Goal: Leave review/rating: Share an evaluation or opinion about a product, service, or content

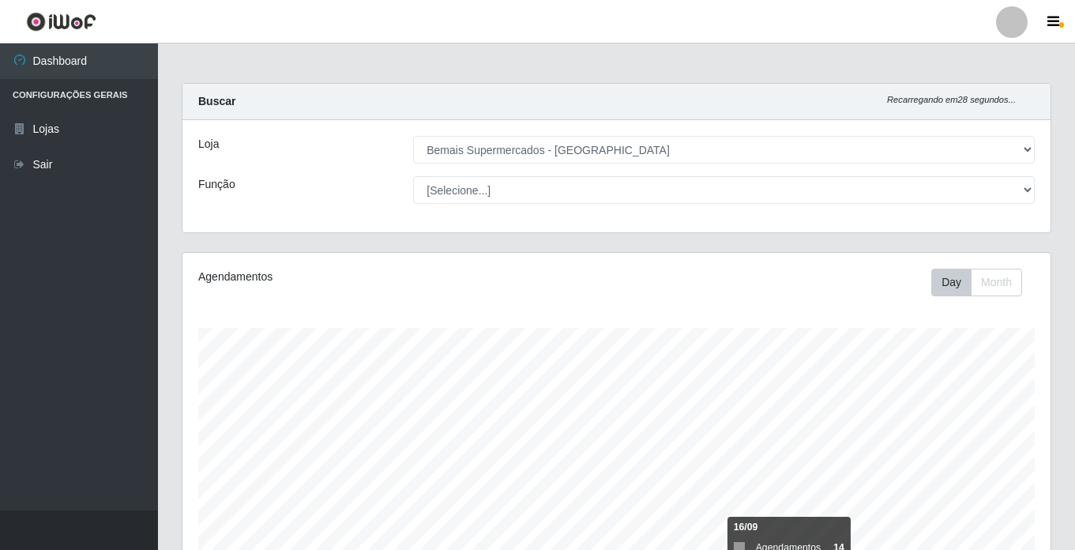
select select "250"
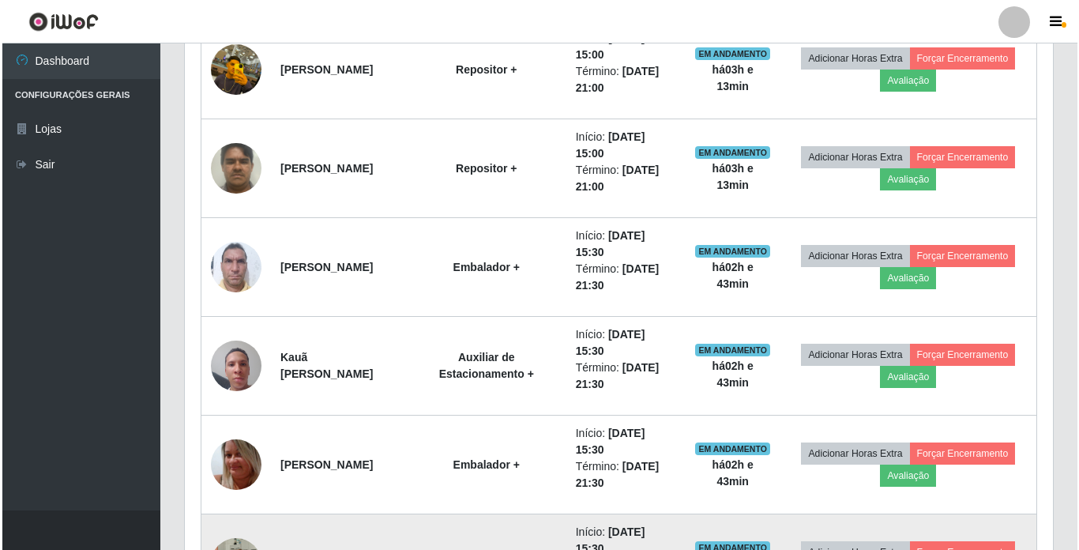
scroll to position [1126, 0]
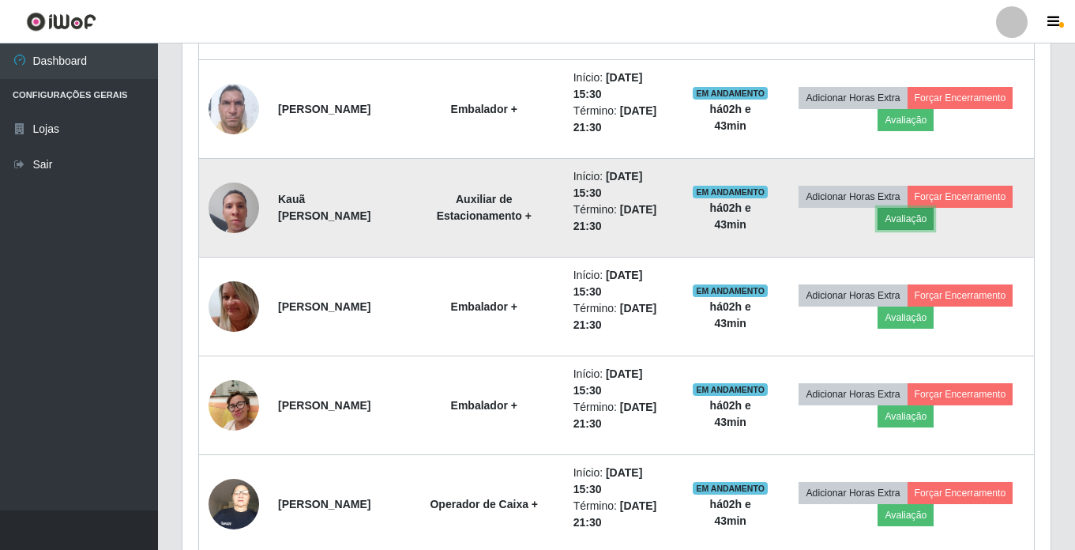
click at [934, 220] on button "Avaliação" at bounding box center [906, 219] width 56 height 22
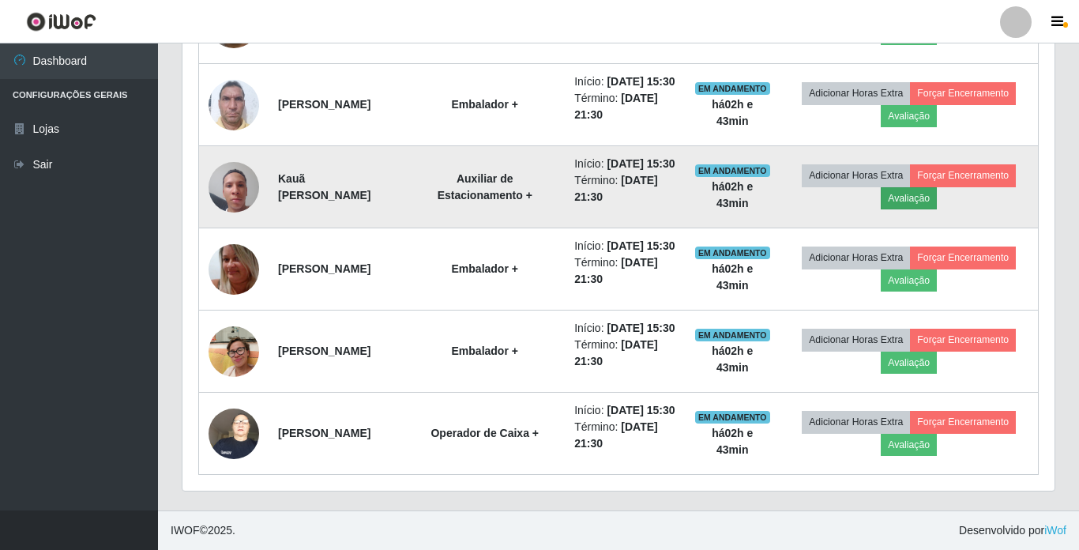
scroll to position [328, 860]
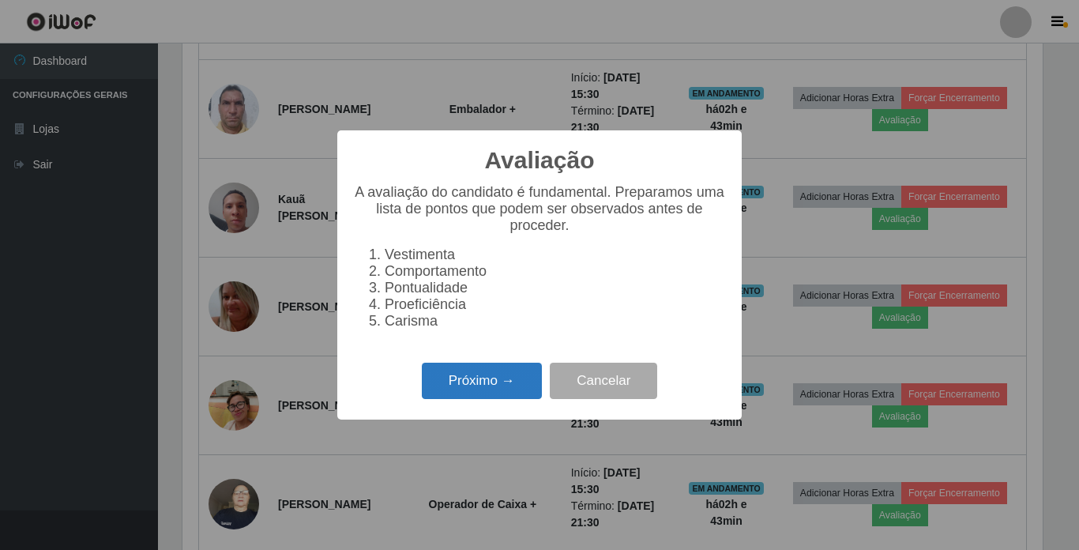
click at [480, 393] on button "Próximo →" at bounding box center [482, 381] width 120 height 37
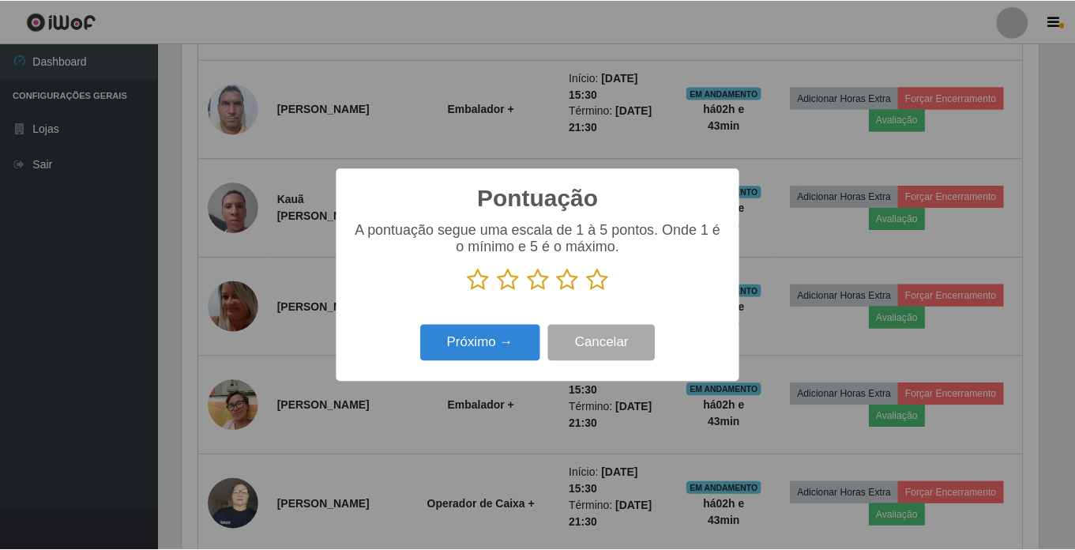
scroll to position [789637, 789104]
click at [481, 398] on div "Pontuação × A pontuação segue uma escala de 1 à 5 pontos. Onde 1 é o mínimo e 5…" at bounding box center [539, 275] width 1079 height 550
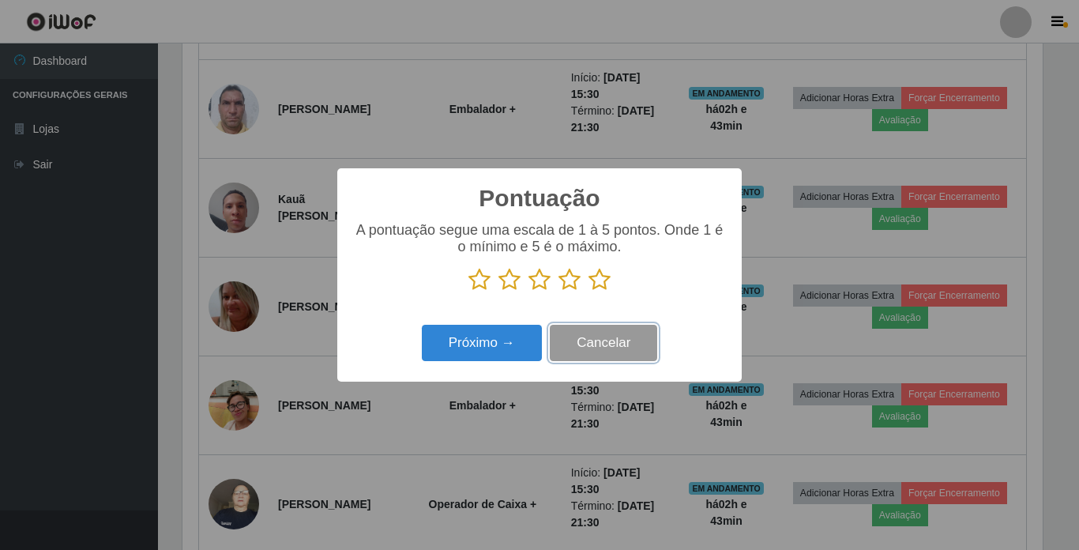
click at [610, 345] on button "Cancelar" at bounding box center [603, 343] width 107 height 37
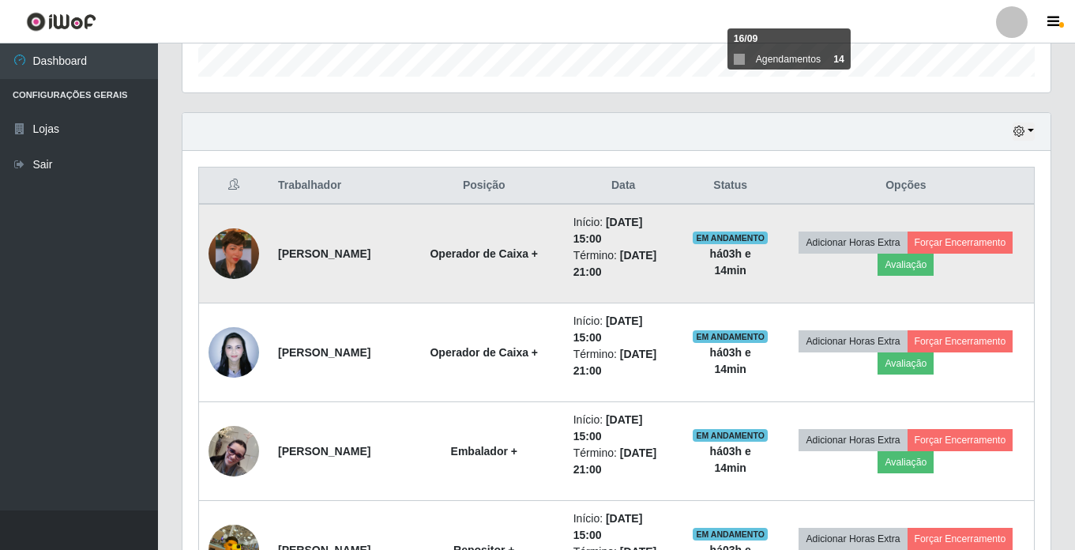
scroll to position [337, 0]
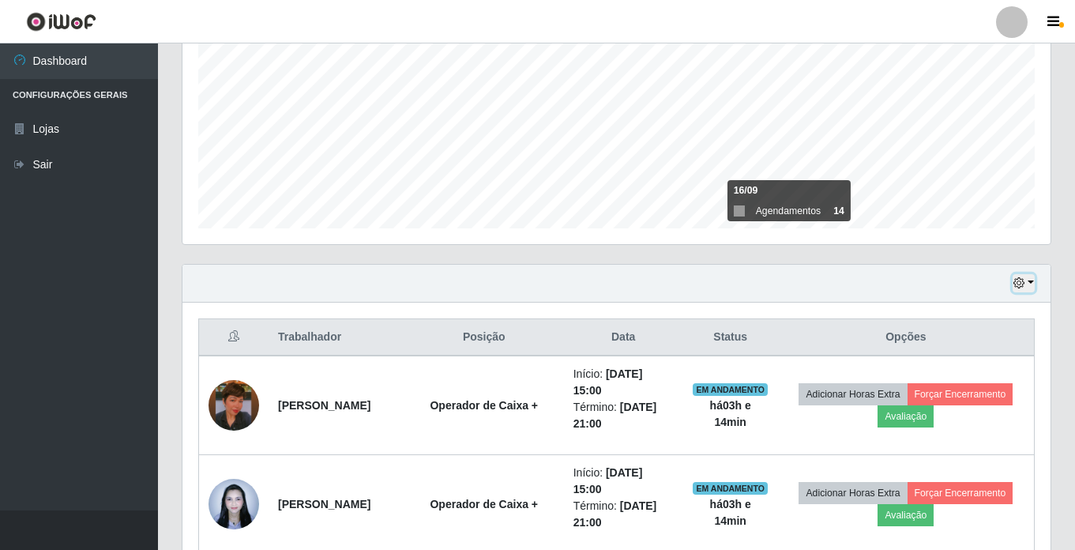
click at [1032, 286] on button "button" at bounding box center [1024, 283] width 22 height 18
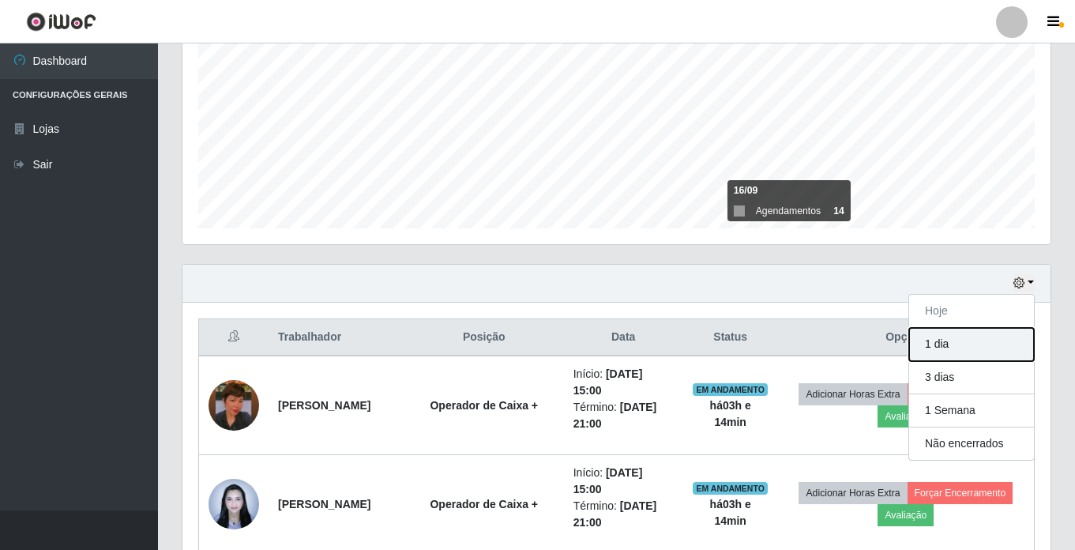
click at [951, 343] on button "1 dia" at bounding box center [971, 344] width 125 height 33
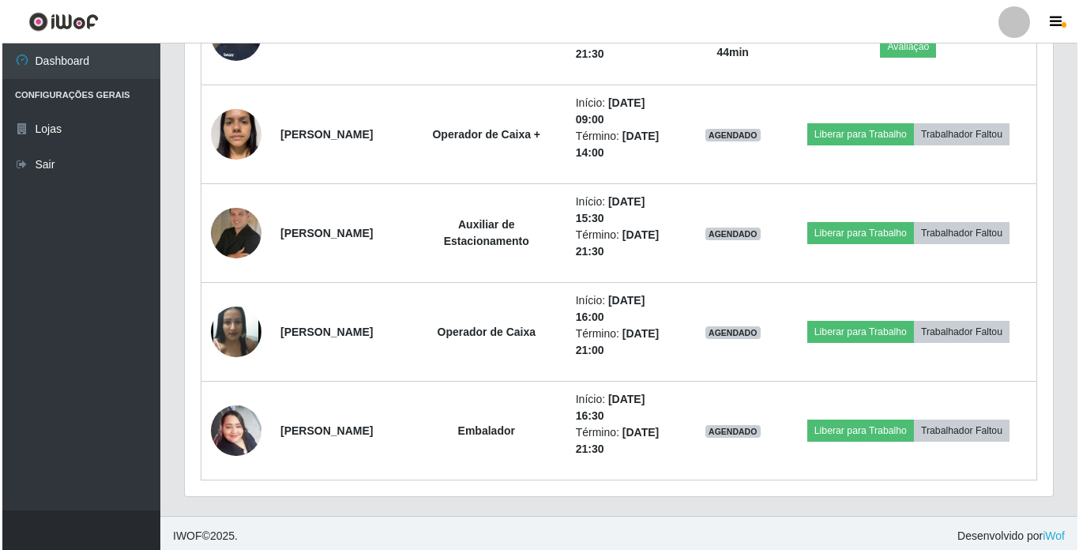
scroll to position [1600, 0]
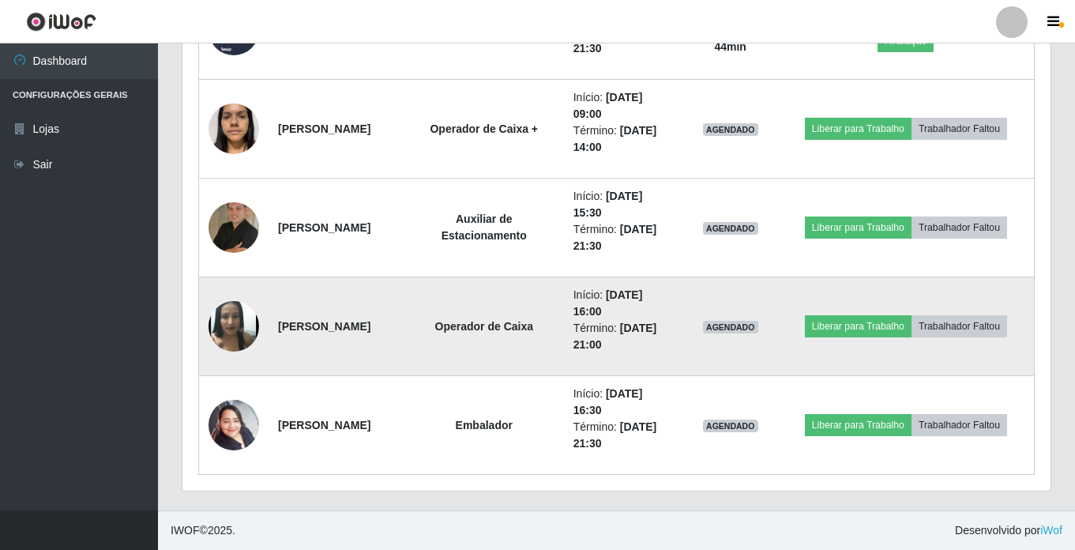
click at [238, 333] on img at bounding box center [234, 326] width 51 height 62
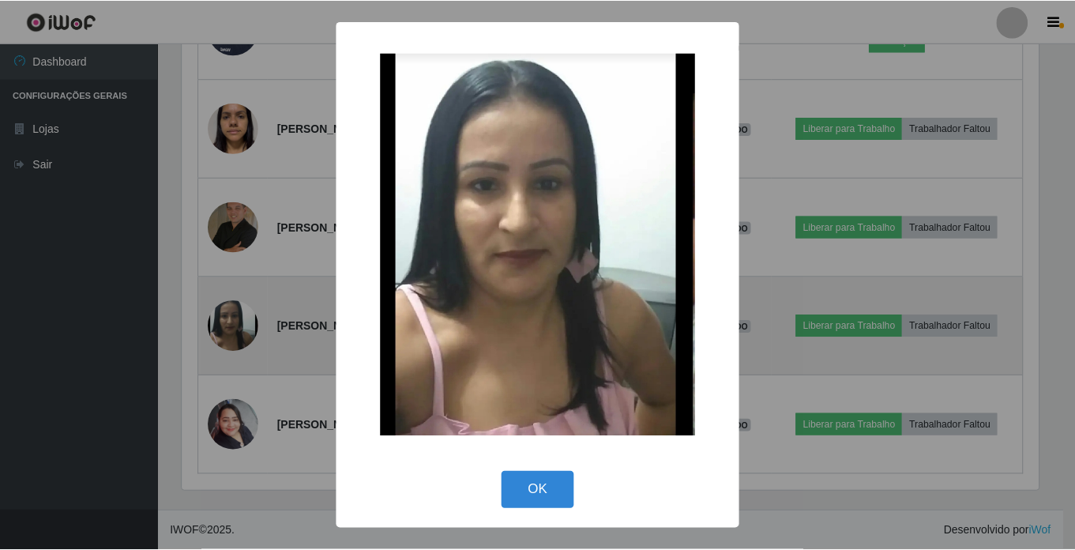
scroll to position [328, 860]
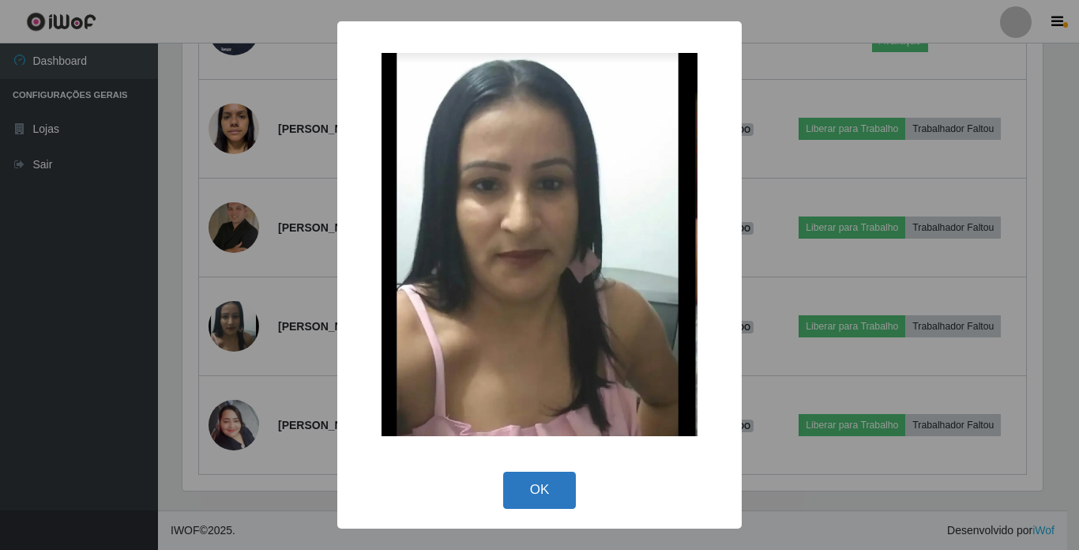
click at [547, 485] on button "OK" at bounding box center [539, 490] width 73 height 37
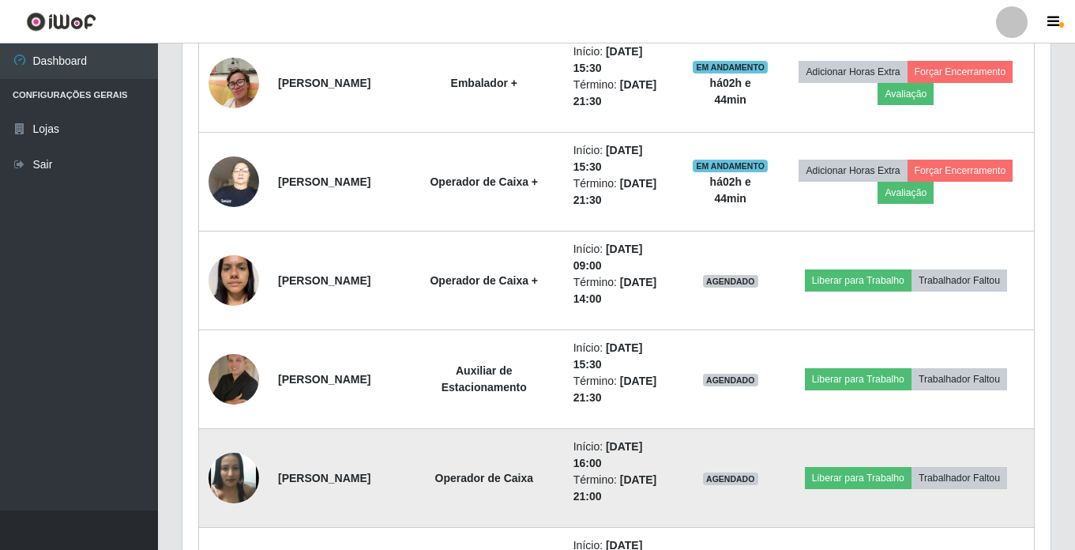
scroll to position [1442, 0]
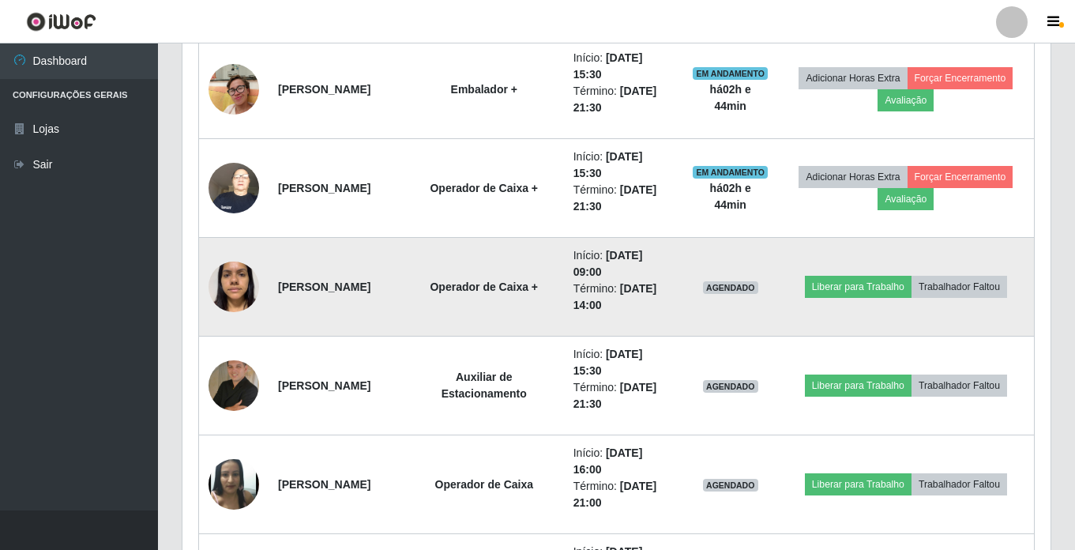
click at [237, 290] on img at bounding box center [234, 286] width 51 height 67
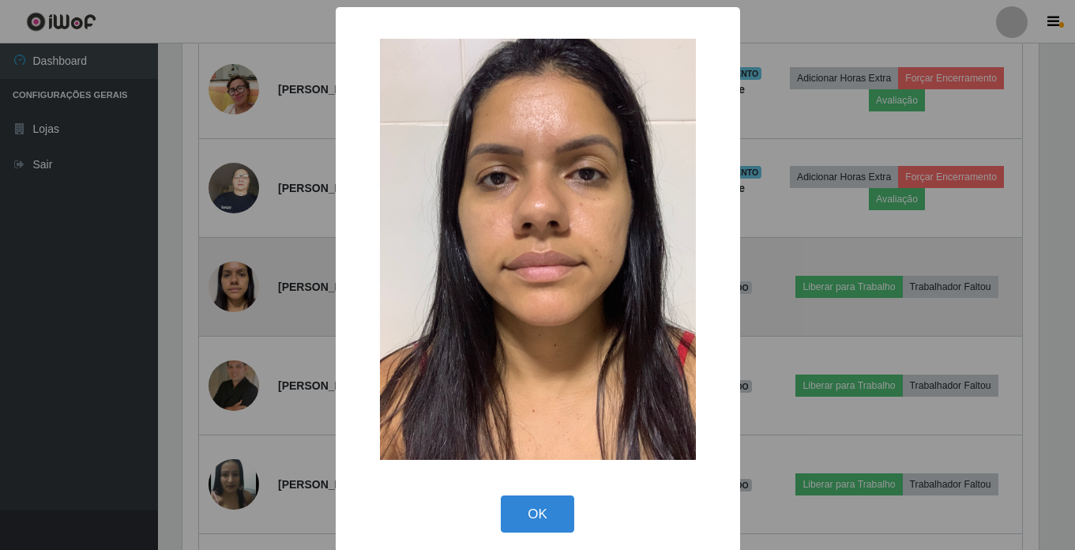
scroll to position [328, 860]
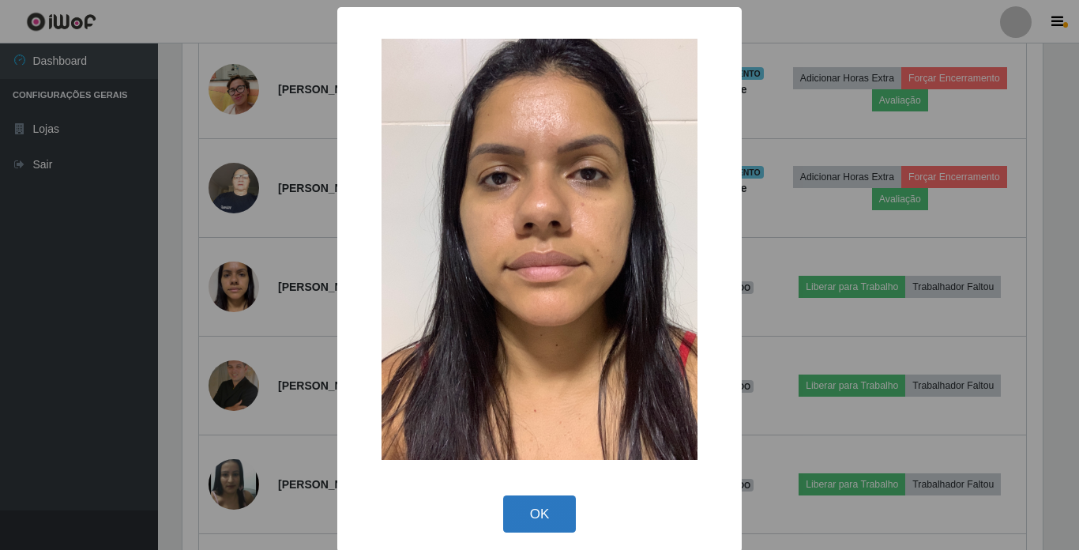
click at [523, 519] on button "OK" at bounding box center [539, 513] width 73 height 37
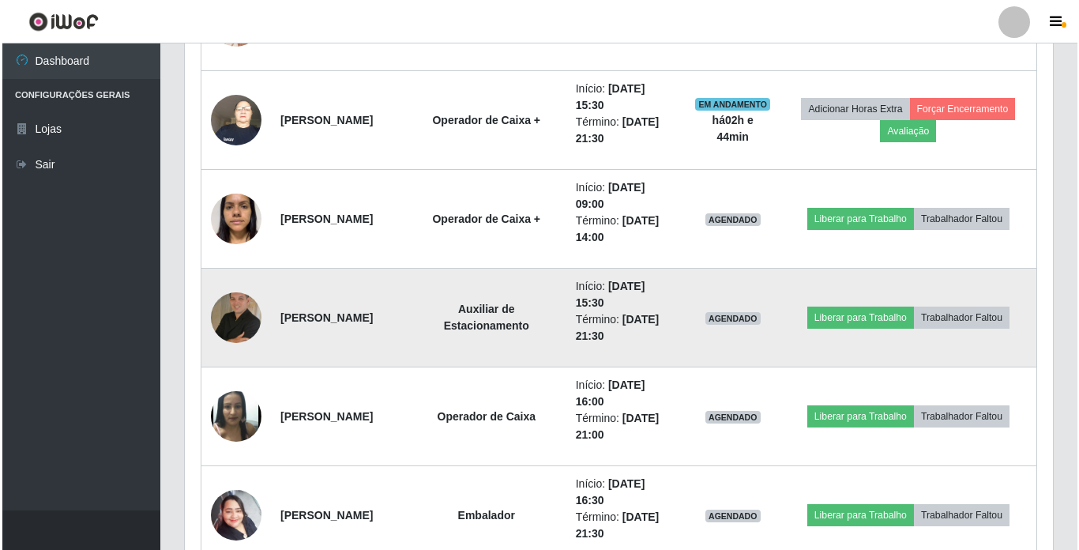
scroll to position [1600, 0]
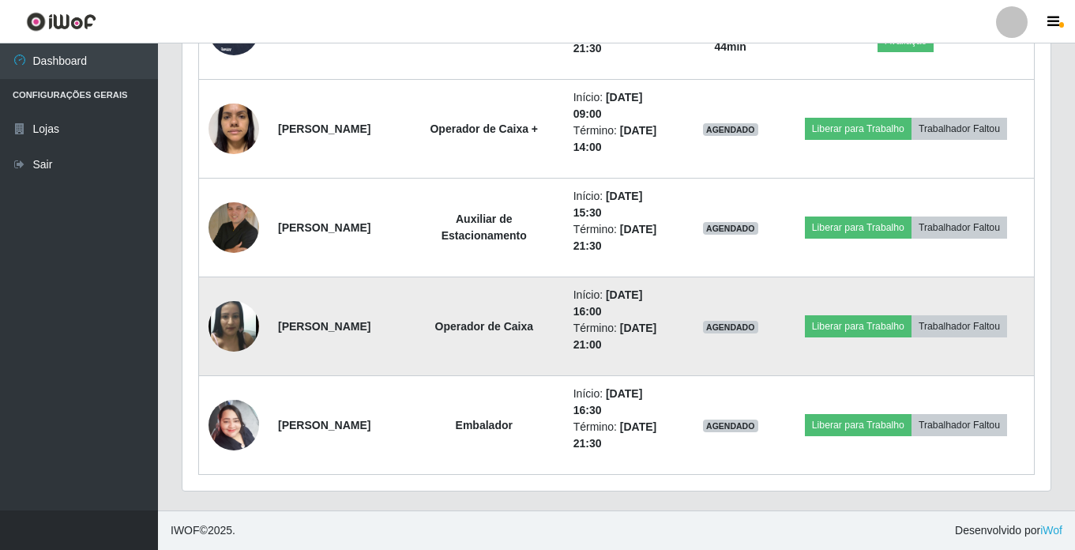
click at [235, 329] on img at bounding box center [234, 326] width 51 height 62
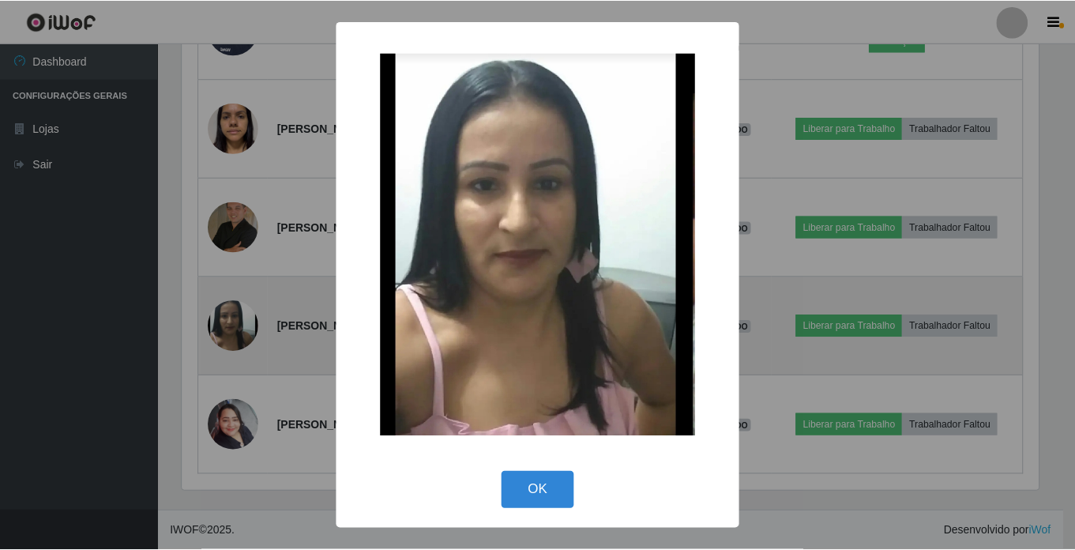
scroll to position [328, 860]
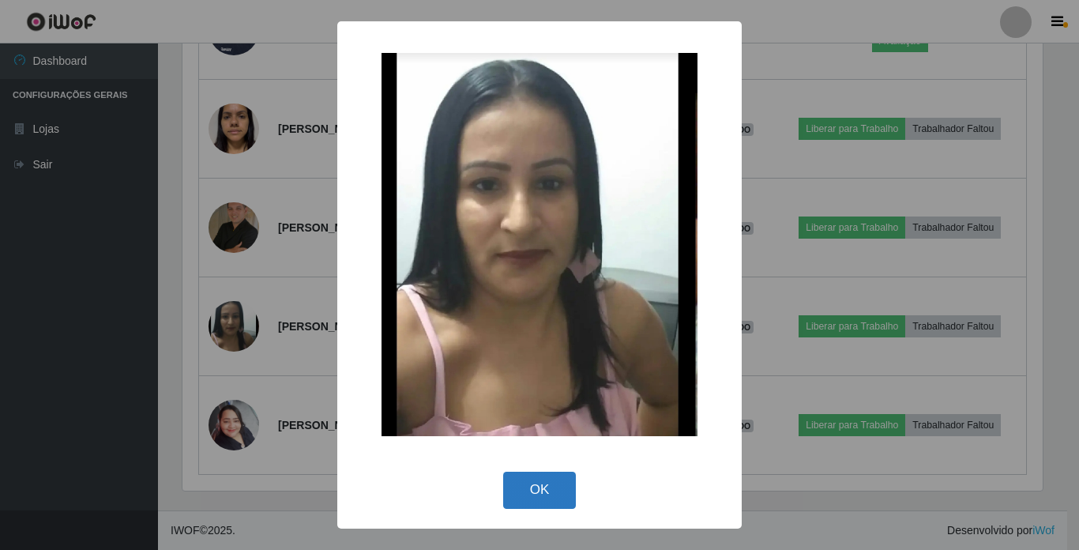
click at [537, 486] on button "OK" at bounding box center [539, 490] width 73 height 37
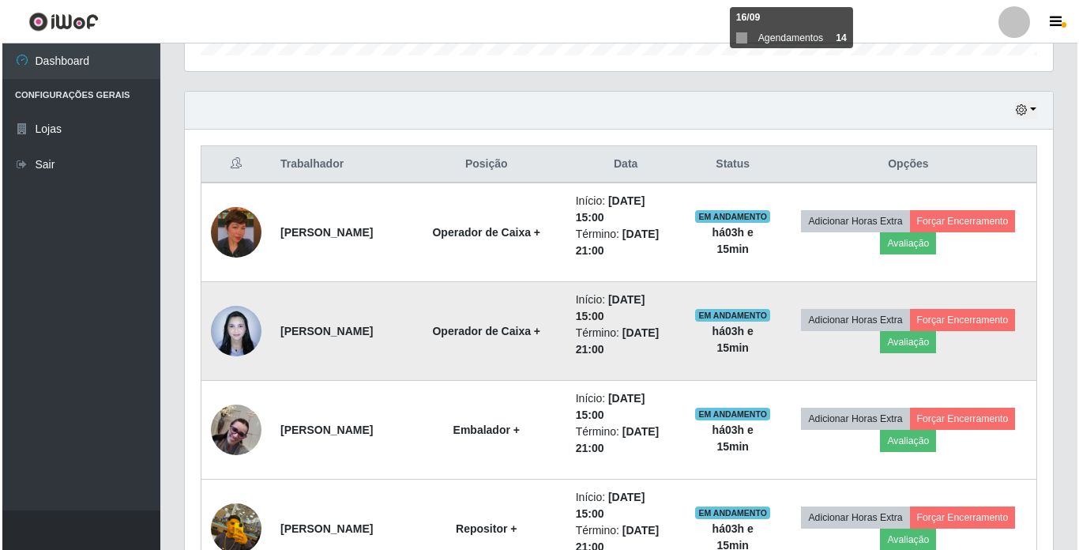
scroll to position [495, 0]
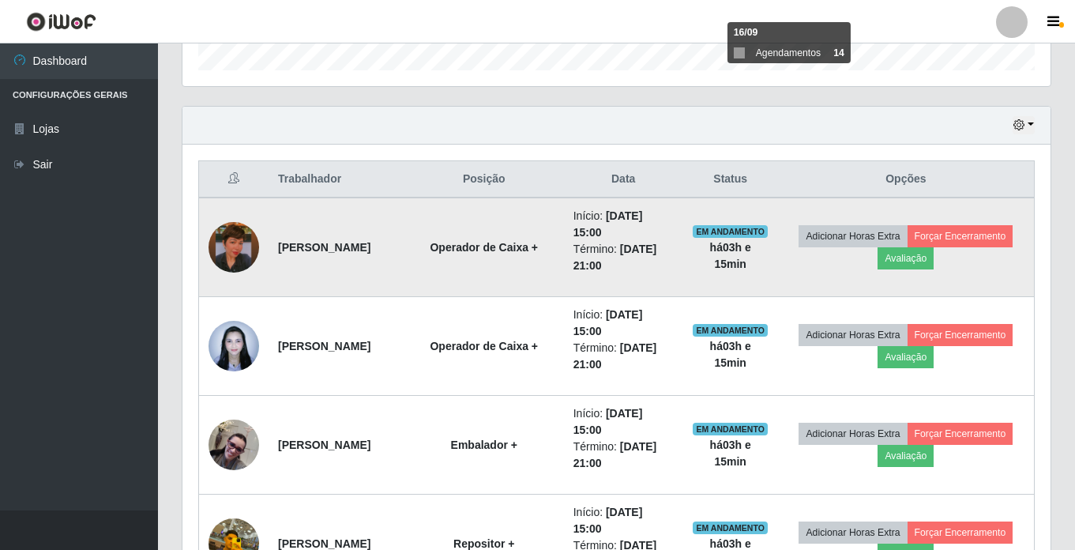
click at [243, 255] on img at bounding box center [234, 247] width 51 height 90
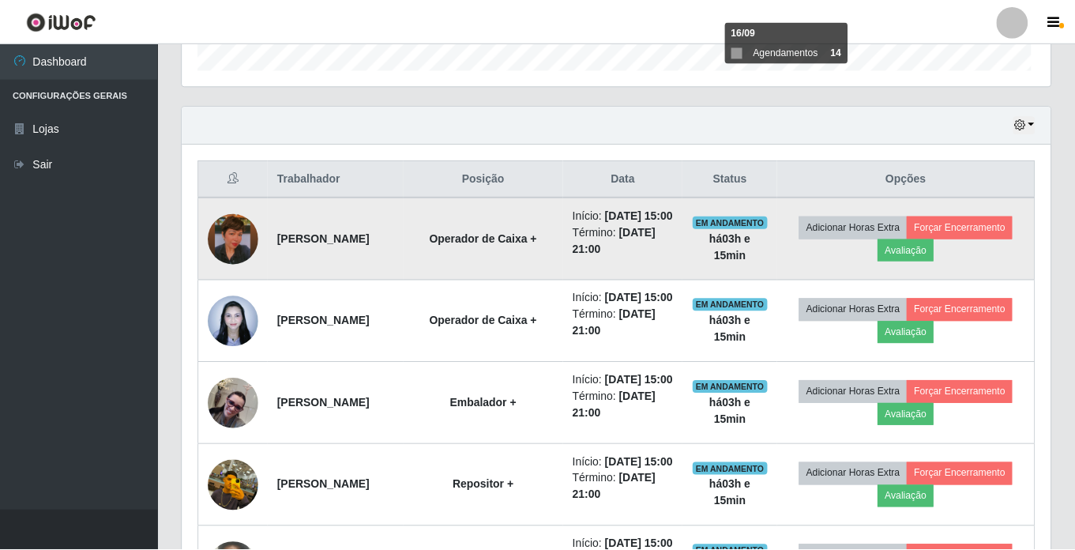
scroll to position [328, 860]
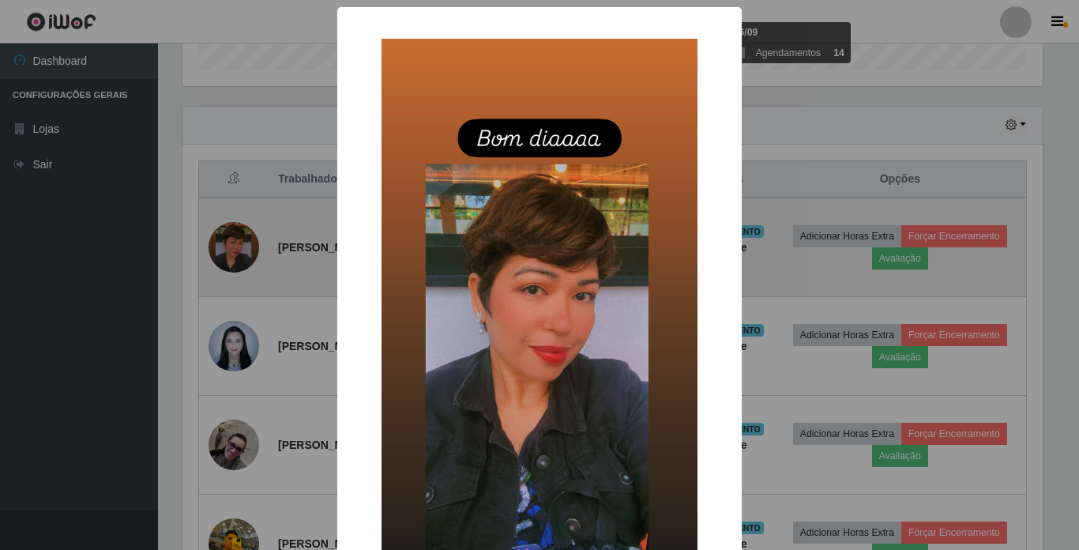
click at [243, 255] on div "× OK Cancel" at bounding box center [539, 275] width 1079 height 550
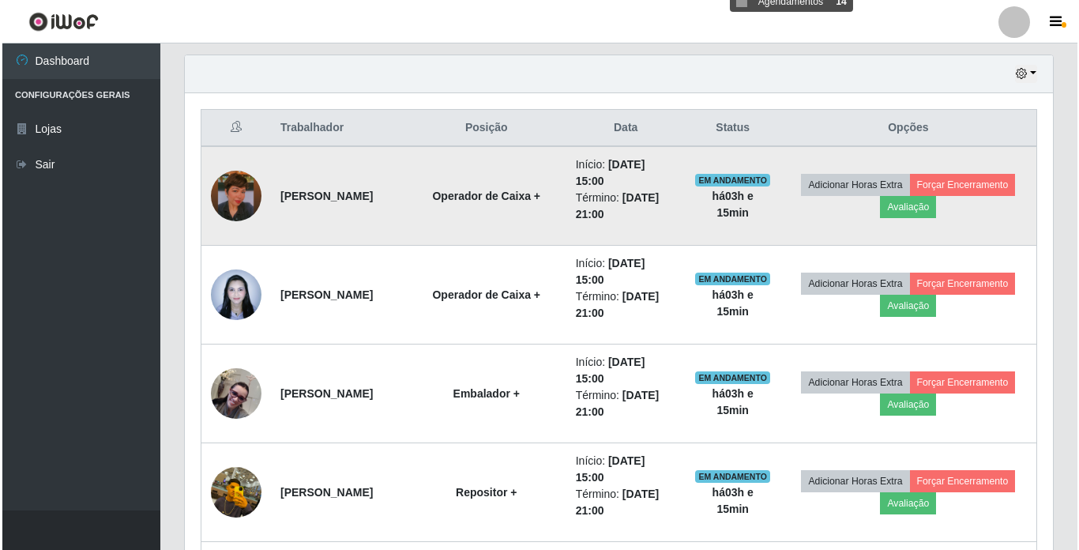
scroll to position [574, 0]
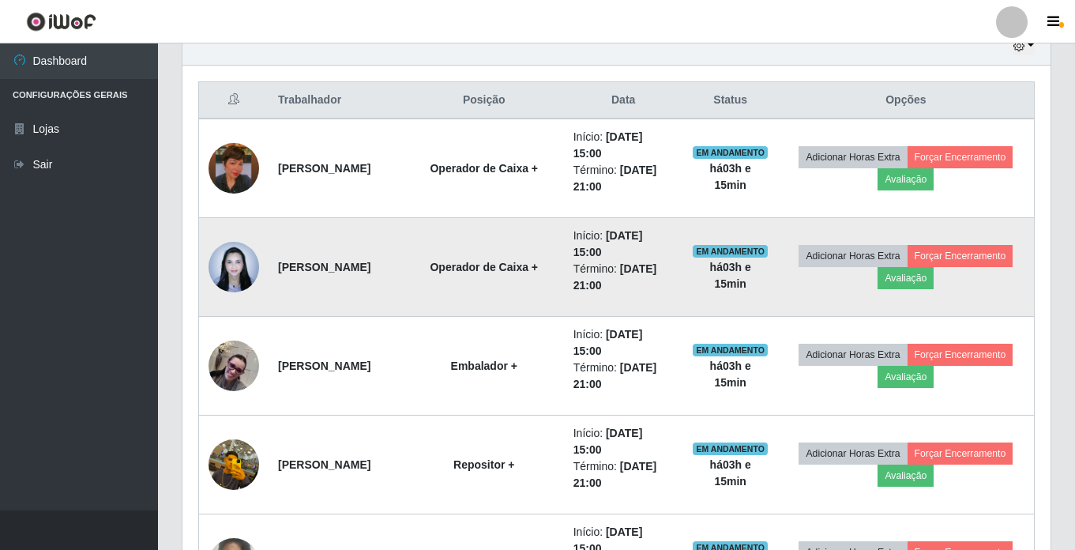
click at [230, 267] on img at bounding box center [234, 266] width 51 height 67
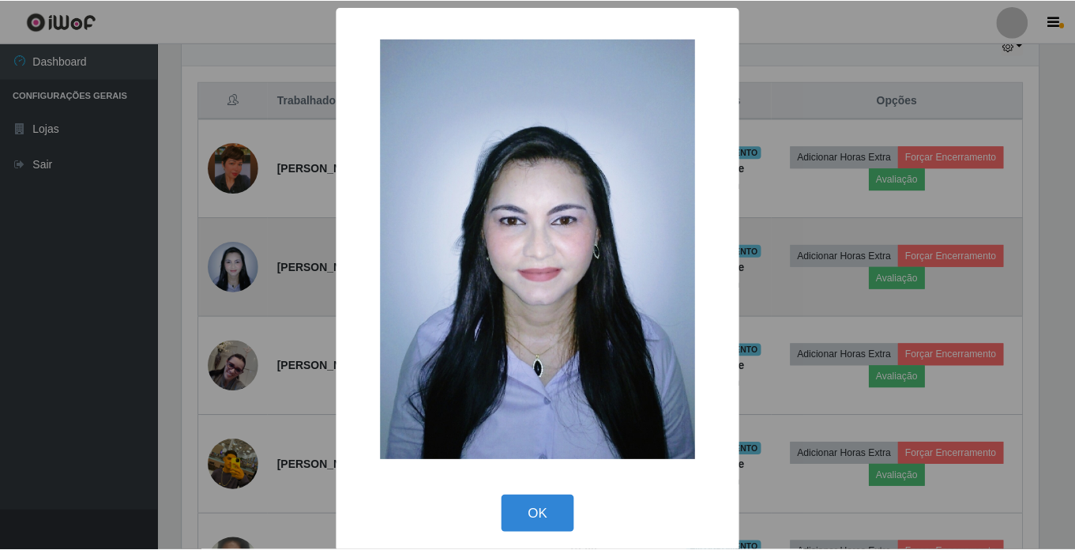
scroll to position [328, 860]
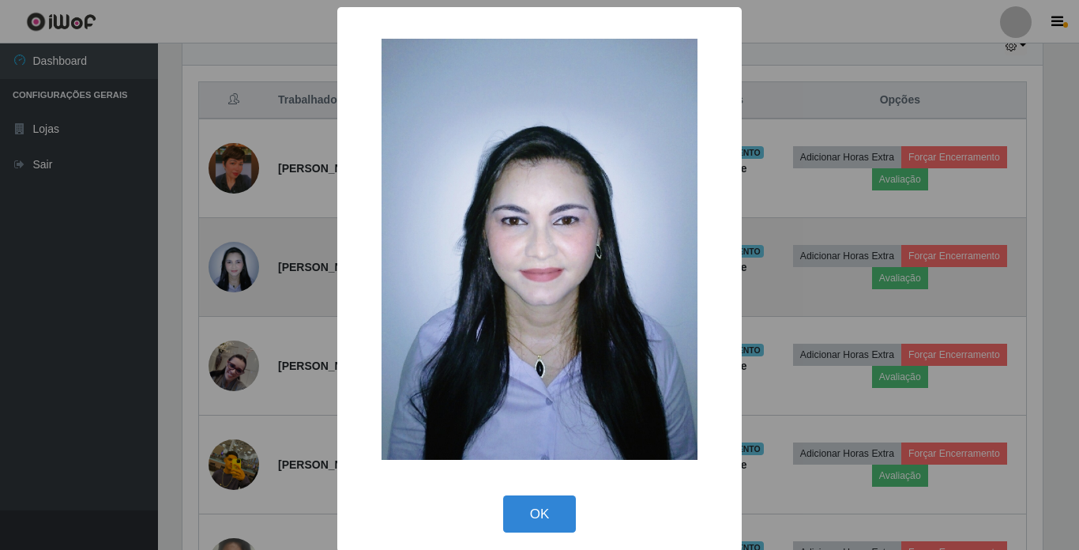
click at [230, 267] on div "× OK Cancel" at bounding box center [539, 275] width 1079 height 550
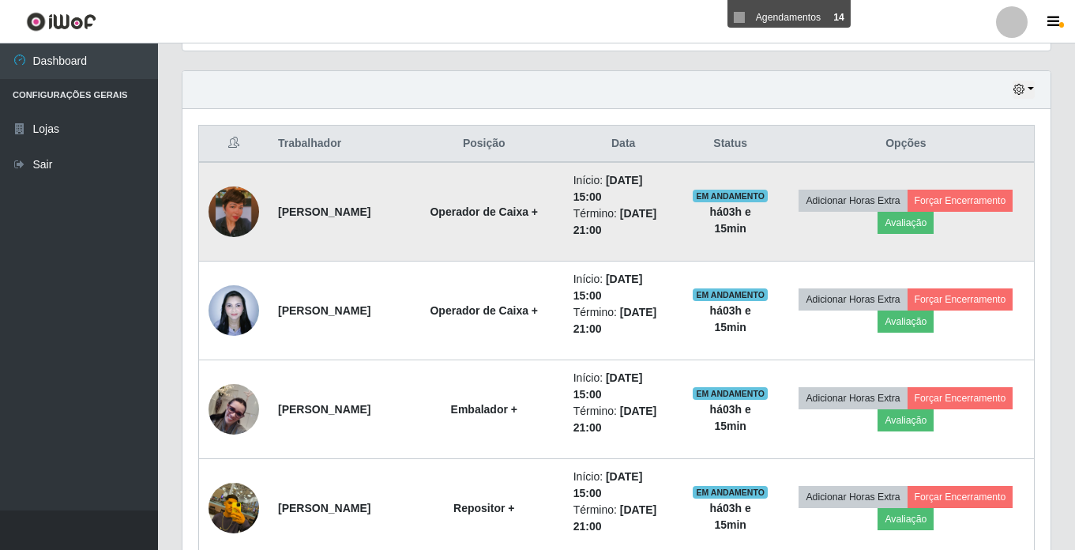
scroll to position [495, 0]
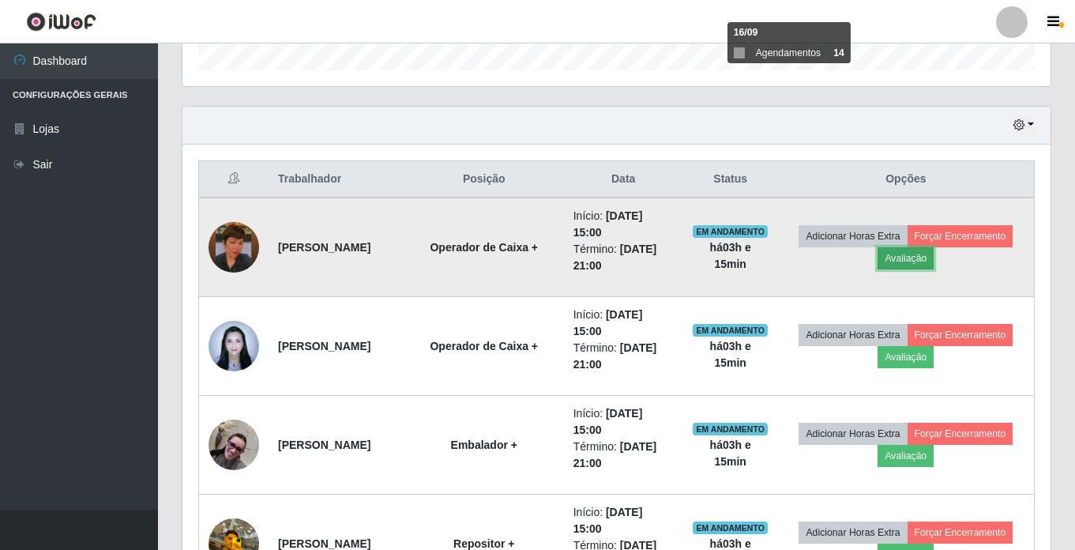
click at [934, 261] on button "Avaliação" at bounding box center [906, 258] width 56 height 22
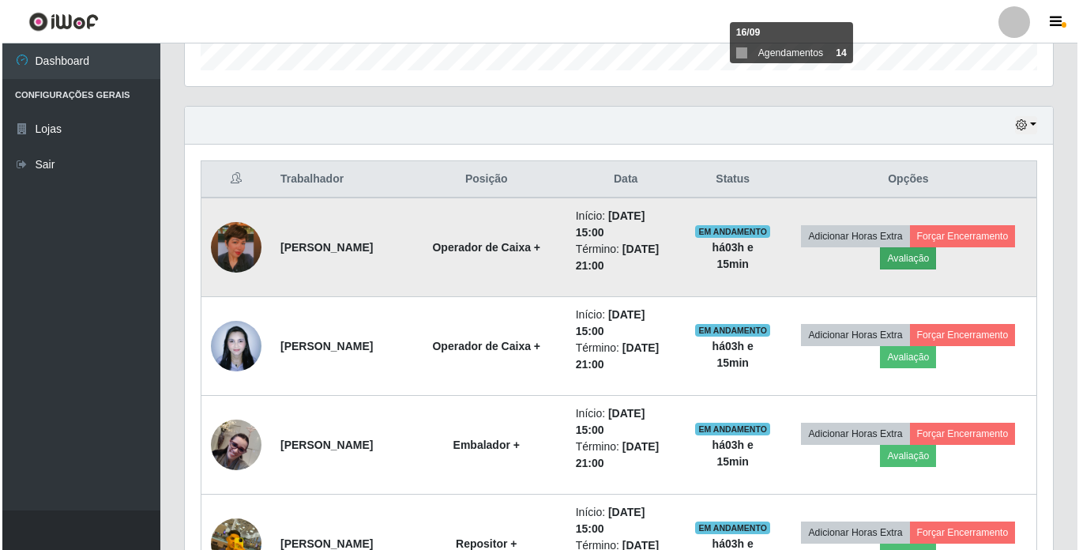
scroll to position [328, 860]
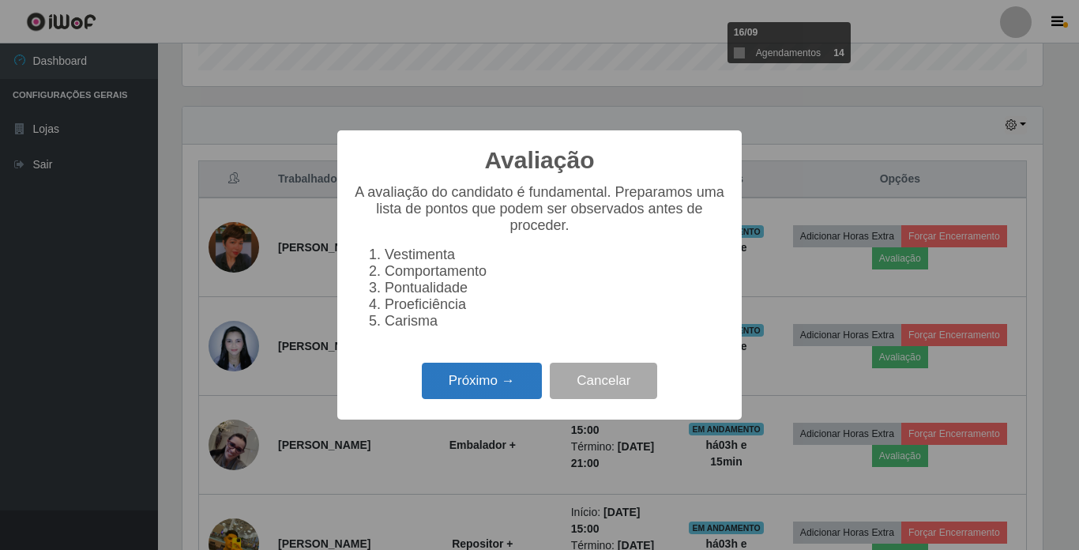
click at [458, 386] on button "Próximo →" at bounding box center [482, 381] width 120 height 37
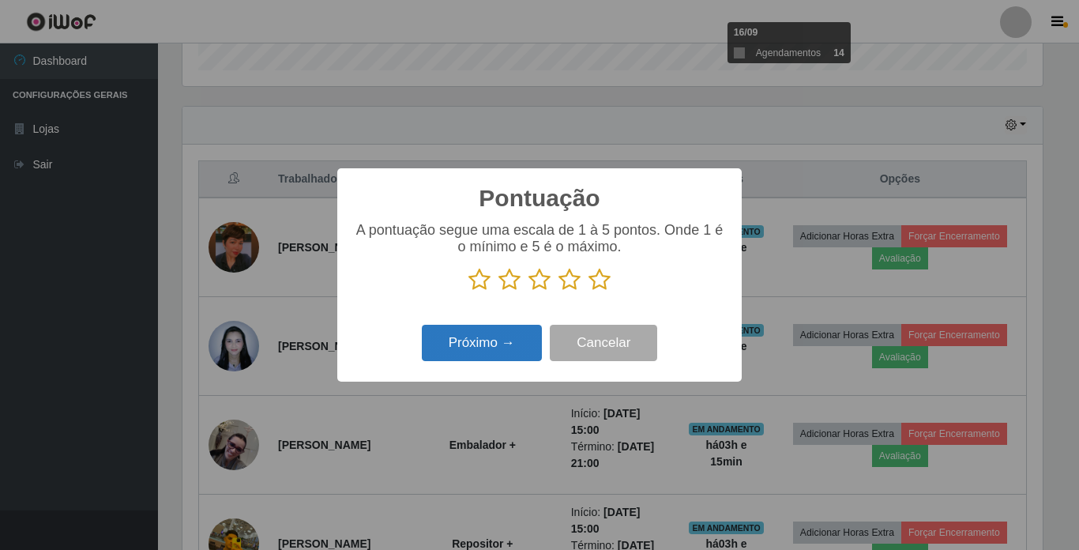
scroll to position [789637, 789104]
click at [481, 280] on icon at bounding box center [479, 280] width 22 height 24
click at [468, 291] on input "radio" at bounding box center [468, 291] width 0 height 0
click at [476, 344] on button "Próximo →" at bounding box center [482, 343] width 120 height 37
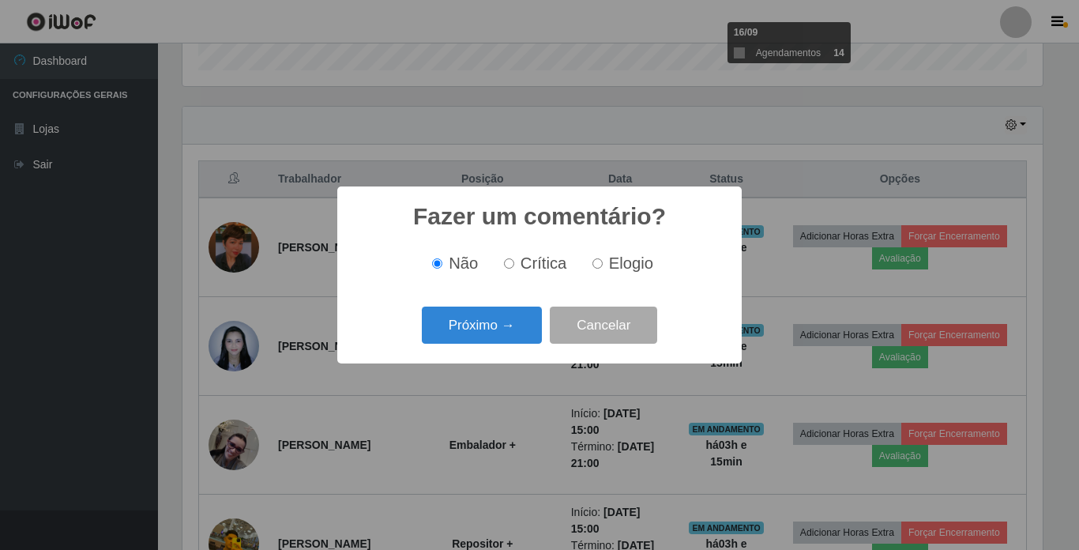
drag, startPoint x: 513, startPoint y: 262, endPoint x: 503, endPoint y: 303, distance: 42.2
click at [512, 262] on input "Crítica" at bounding box center [509, 263] width 10 height 10
radio input "true"
click at [514, 324] on button "Próximo →" at bounding box center [482, 325] width 120 height 37
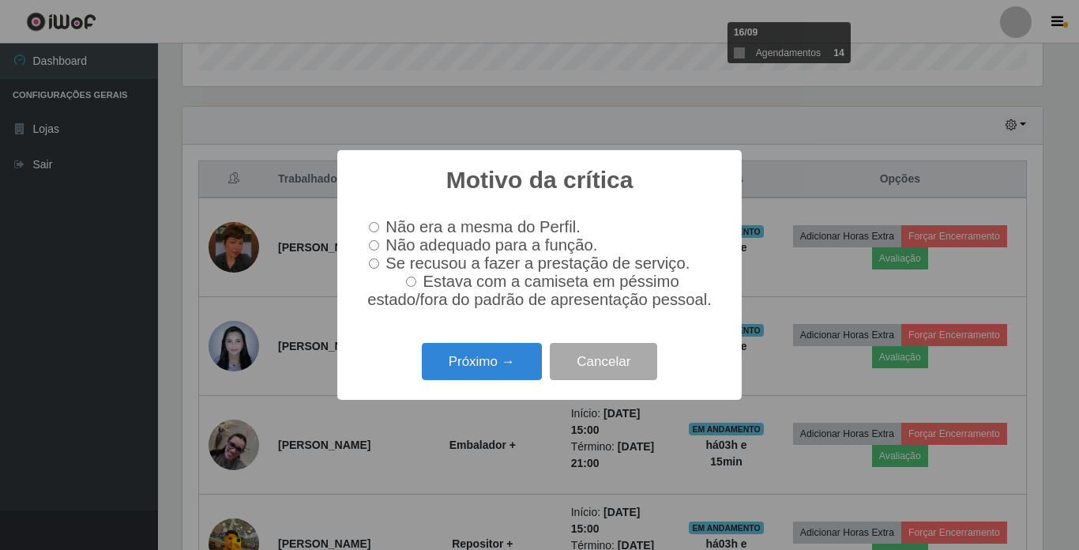
click at [375, 242] on input "Não adequado para a função." at bounding box center [374, 245] width 10 height 10
radio input "true"
click at [482, 367] on button "Próximo →" at bounding box center [482, 361] width 120 height 37
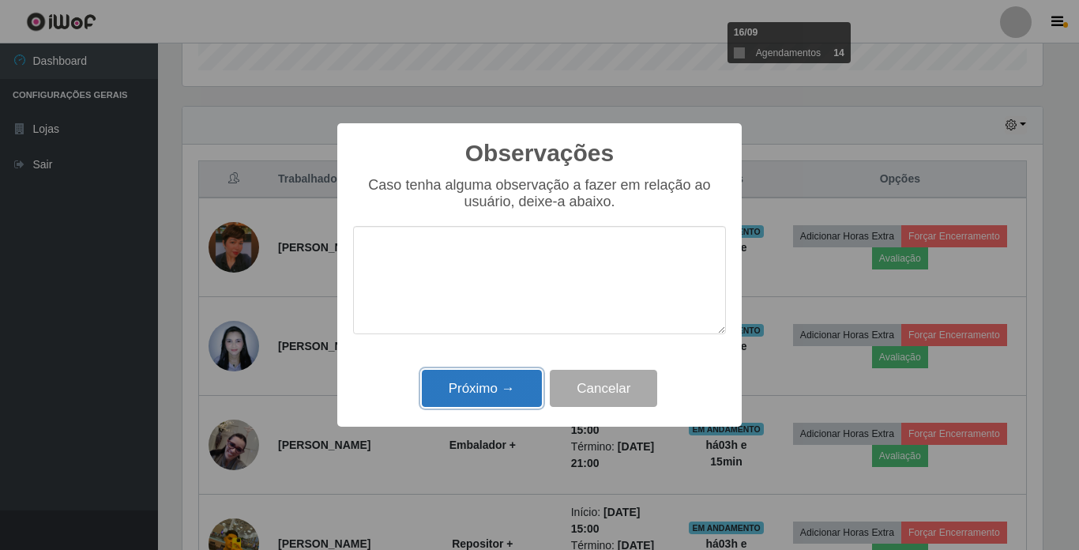
click at [481, 389] on button "Próximo →" at bounding box center [482, 388] width 120 height 37
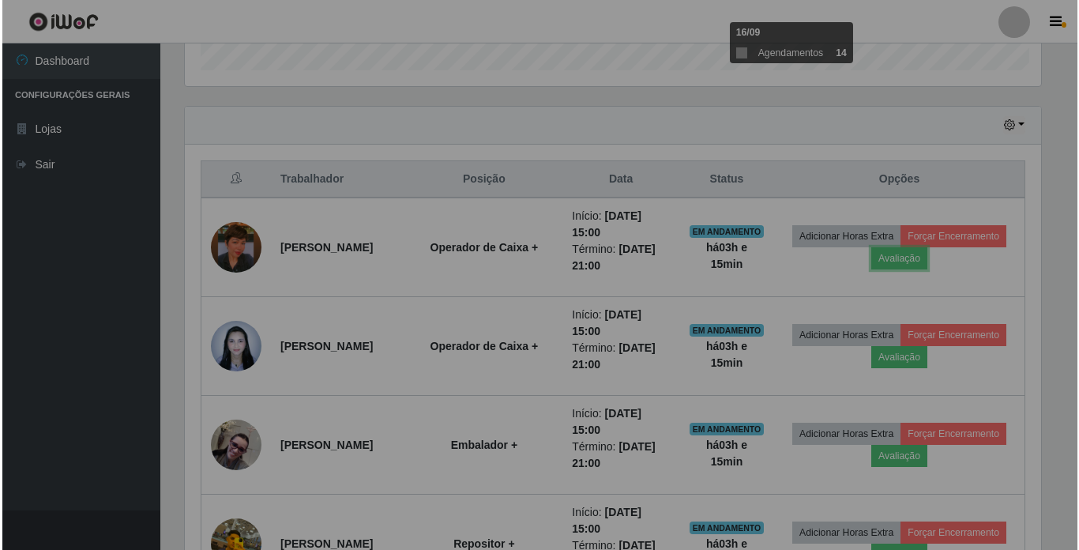
scroll to position [328, 868]
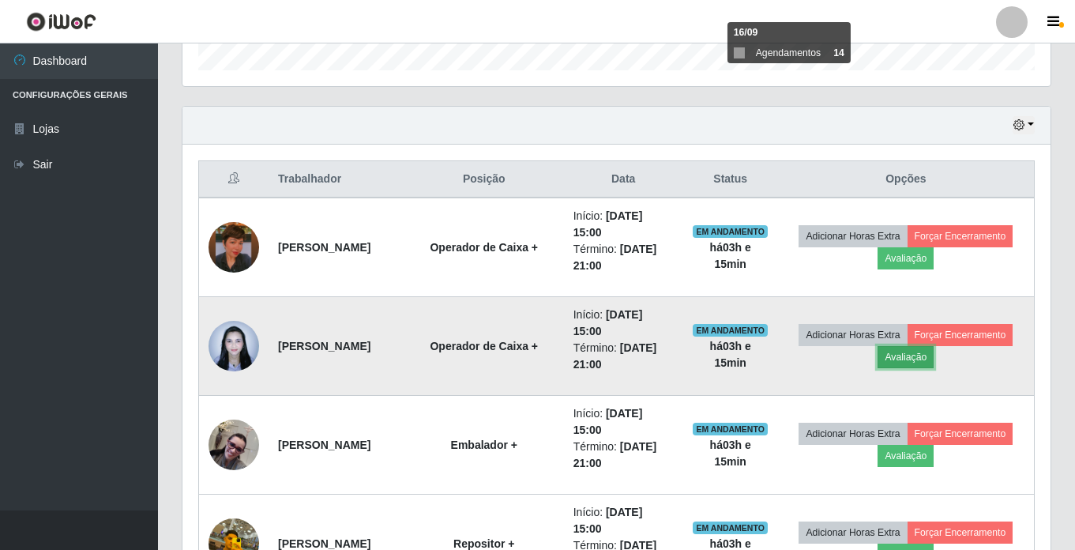
click at [934, 359] on button "Avaliação" at bounding box center [906, 357] width 56 height 22
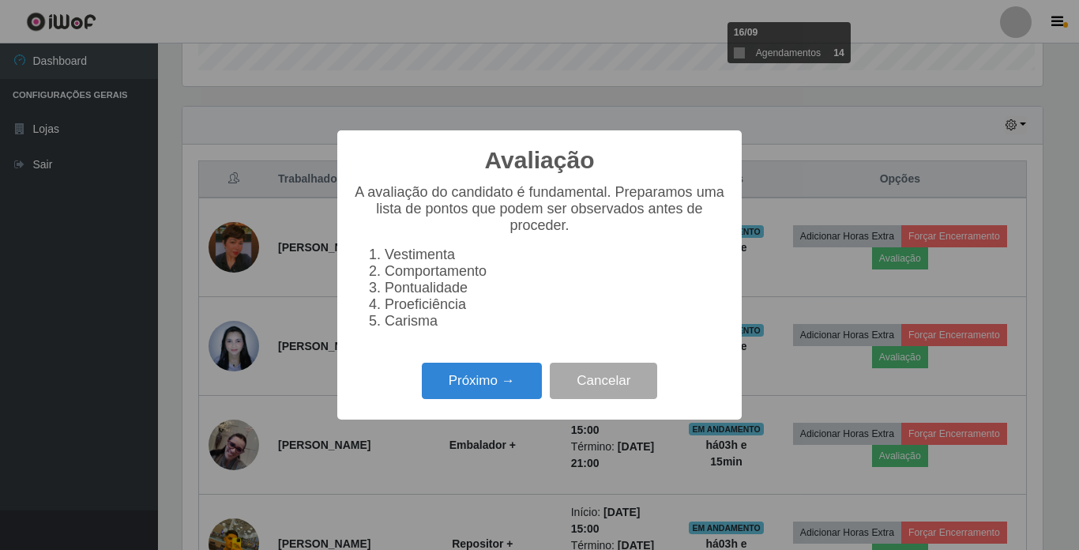
scroll to position [328, 860]
click at [488, 389] on button "Próximo →" at bounding box center [482, 381] width 120 height 37
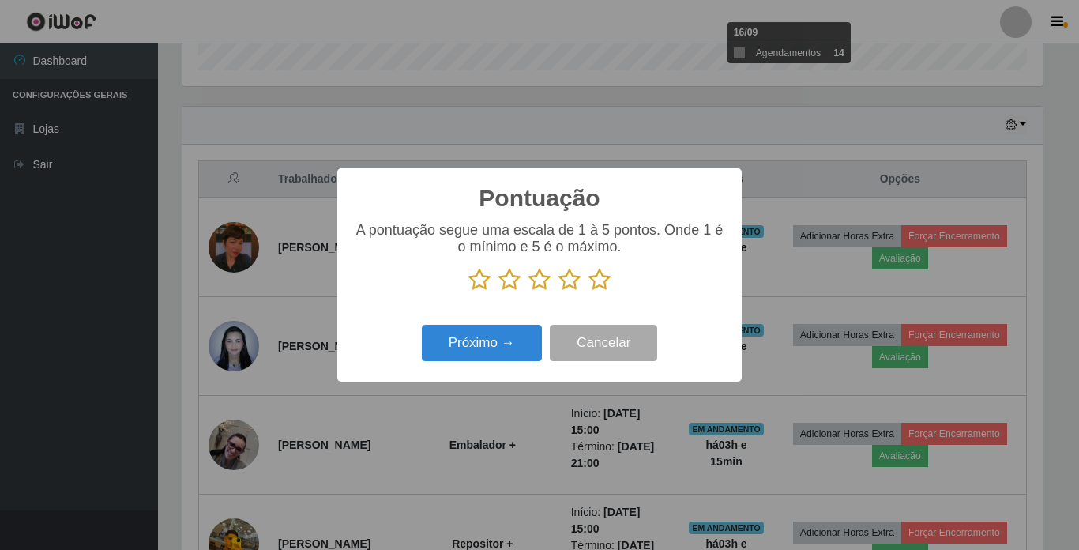
drag, startPoint x: 571, startPoint y: 285, endPoint x: 516, endPoint y: 313, distance: 61.8
click at [570, 286] on icon at bounding box center [570, 280] width 22 height 24
click at [559, 291] on input "radio" at bounding box center [559, 291] width 0 height 0
click at [498, 340] on button "Próximo →" at bounding box center [482, 343] width 120 height 37
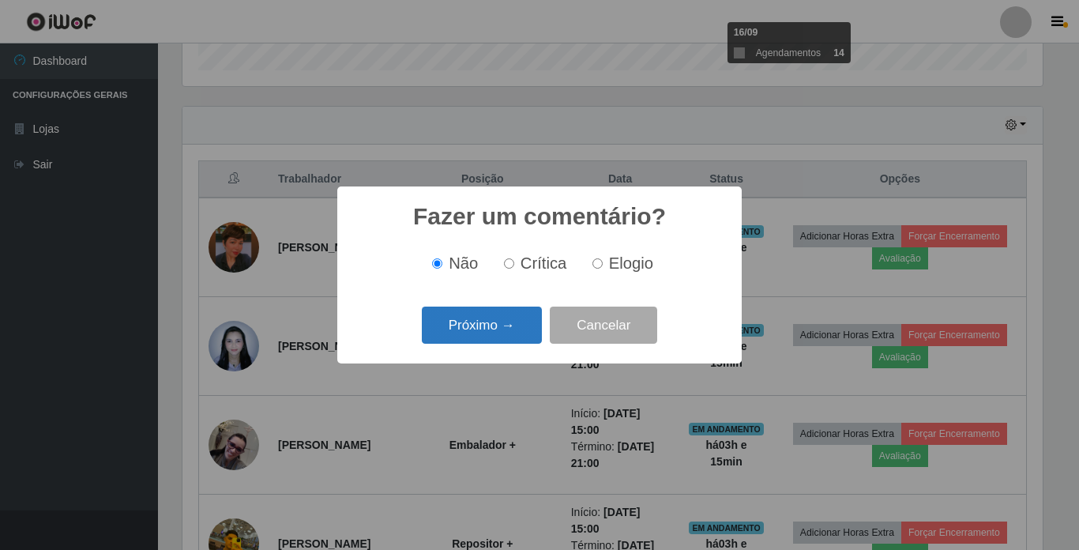
click at [502, 337] on button "Próximo →" at bounding box center [482, 325] width 120 height 37
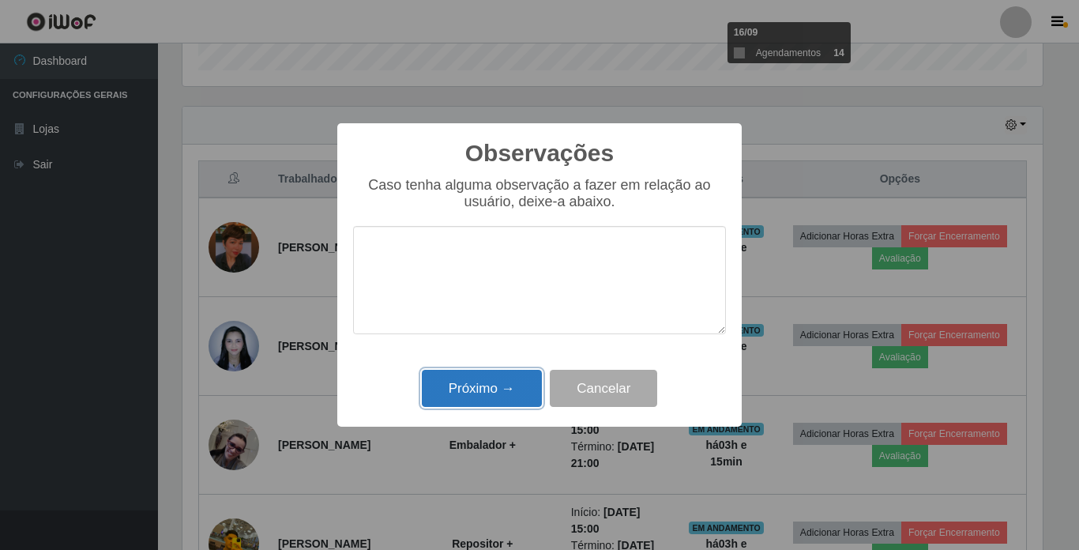
click at [502, 379] on button "Próximo →" at bounding box center [482, 388] width 120 height 37
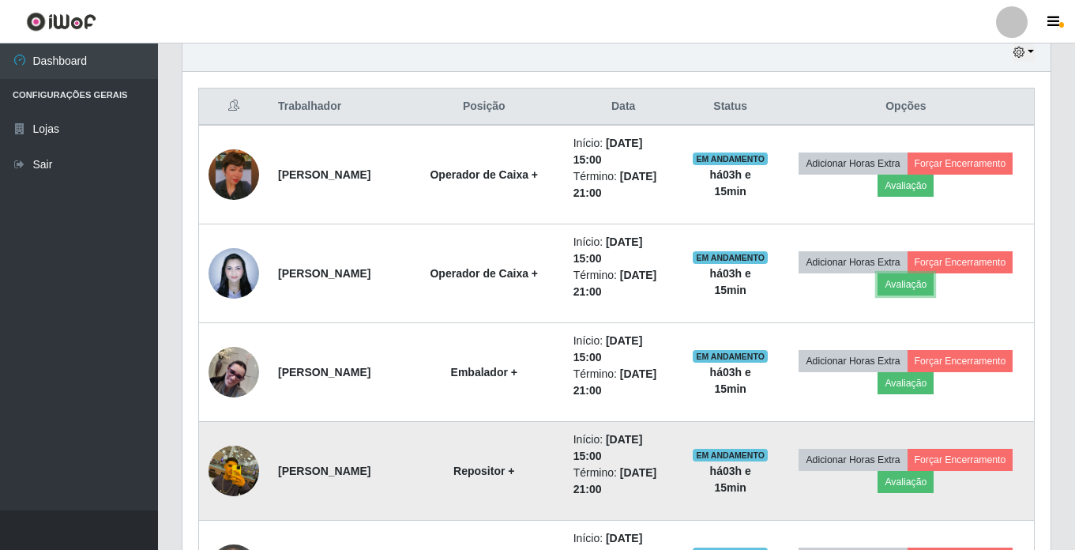
scroll to position [653, 0]
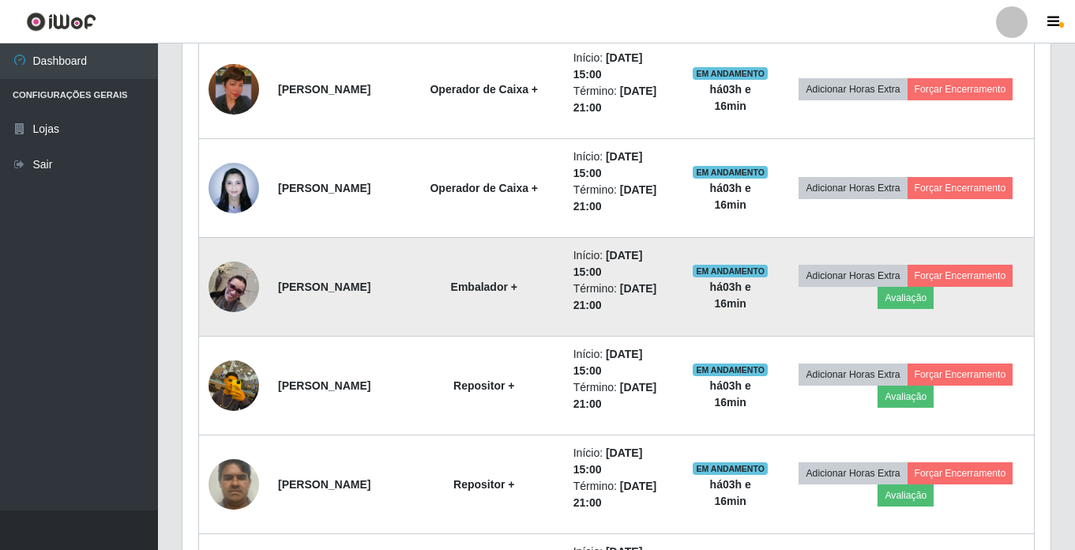
click at [237, 287] on img at bounding box center [234, 286] width 51 height 51
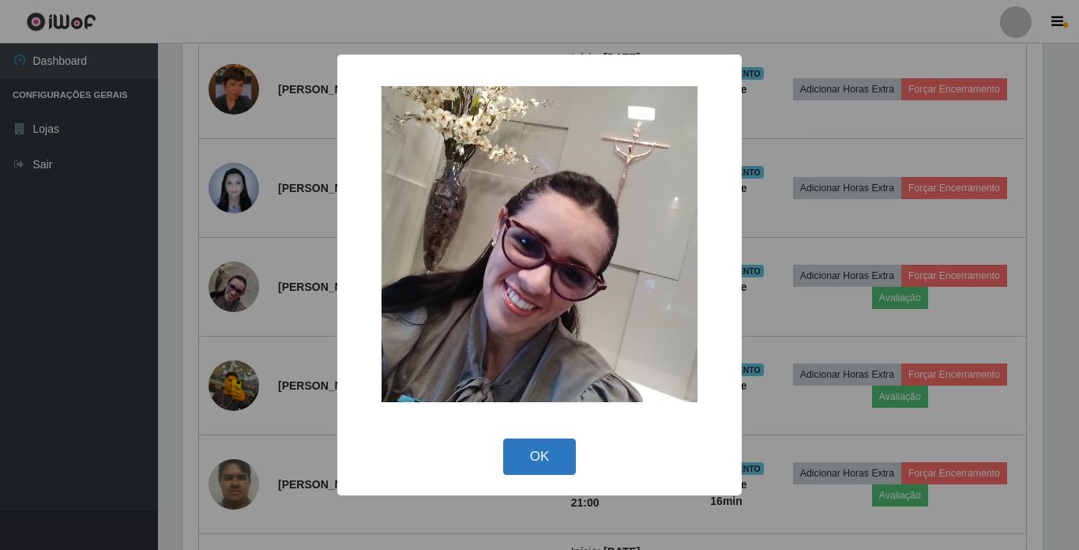
click at [543, 459] on button "OK" at bounding box center [539, 456] width 73 height 37
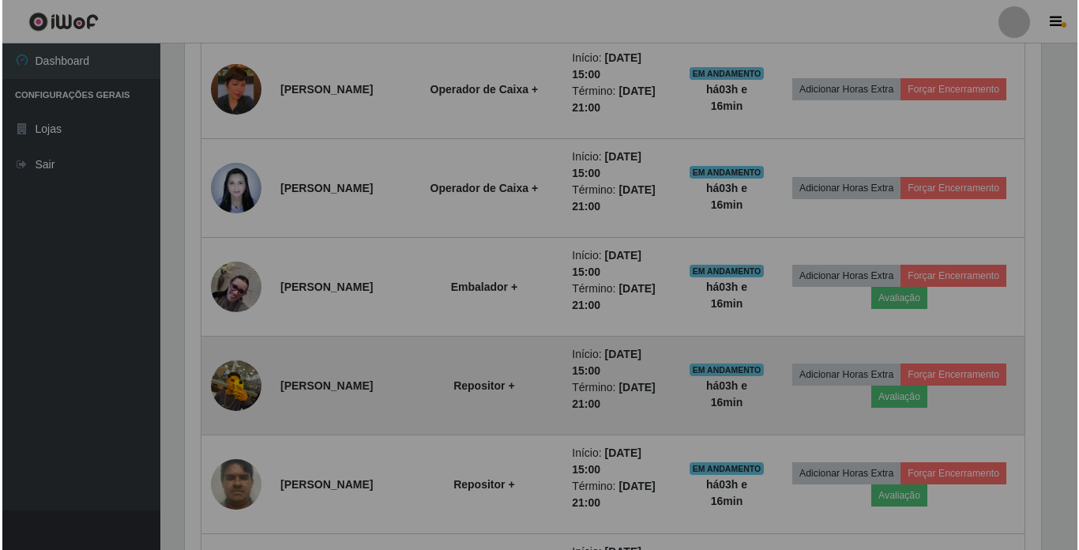
scroll to position [328, 868]
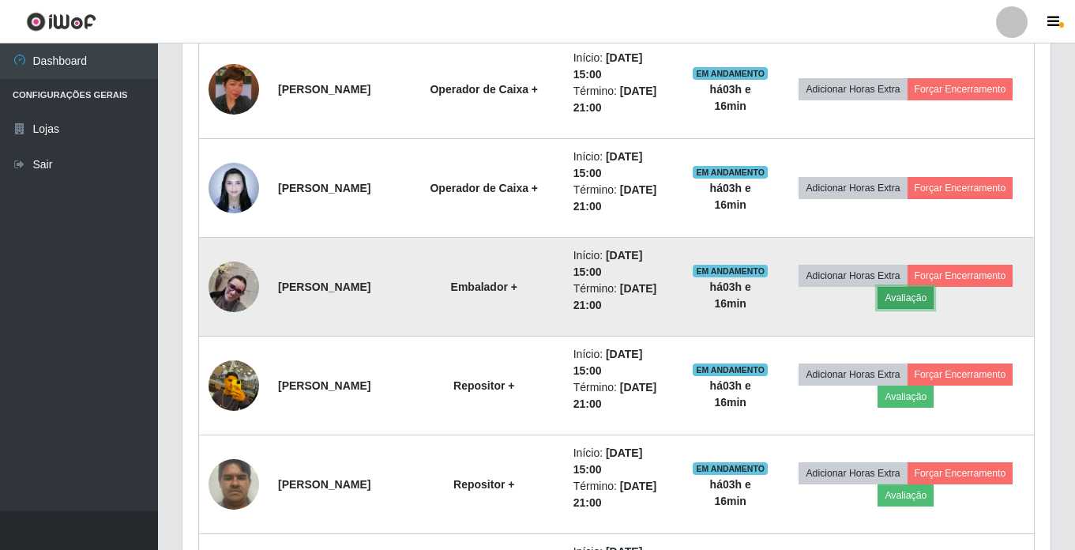
click at [934, 299] on button "Avaliação" at bounding box center [906, 298] width 56 height 22
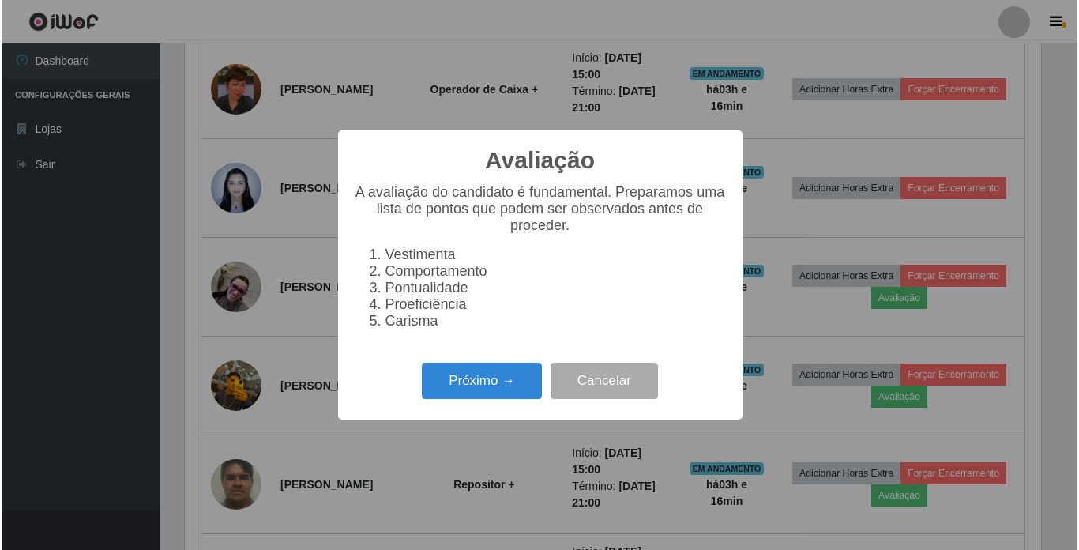
scroll to position [0, 0]
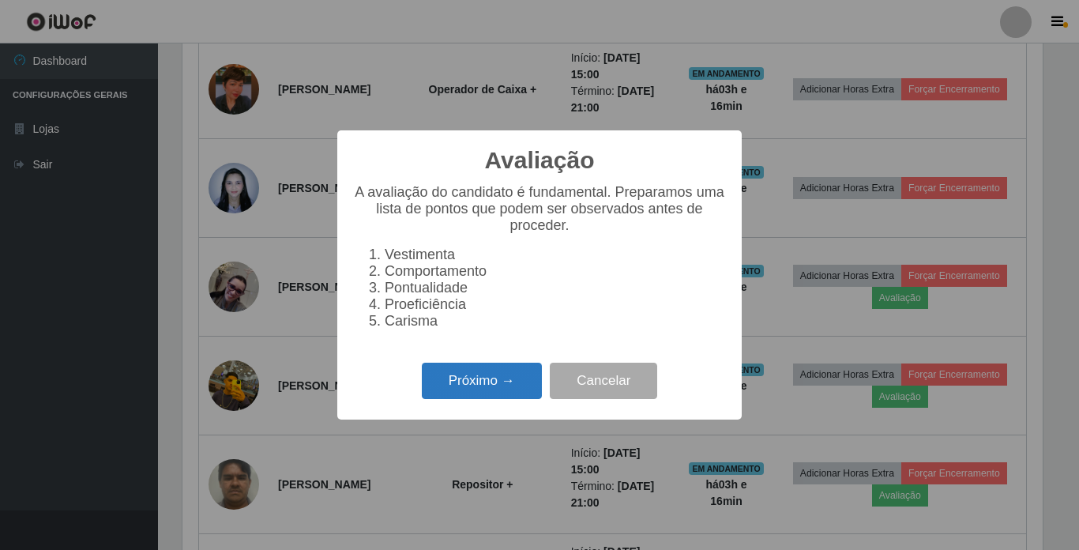
click at [487, 393] on button "Próximo →" at bounding box center [482, 381] width 120 height 37
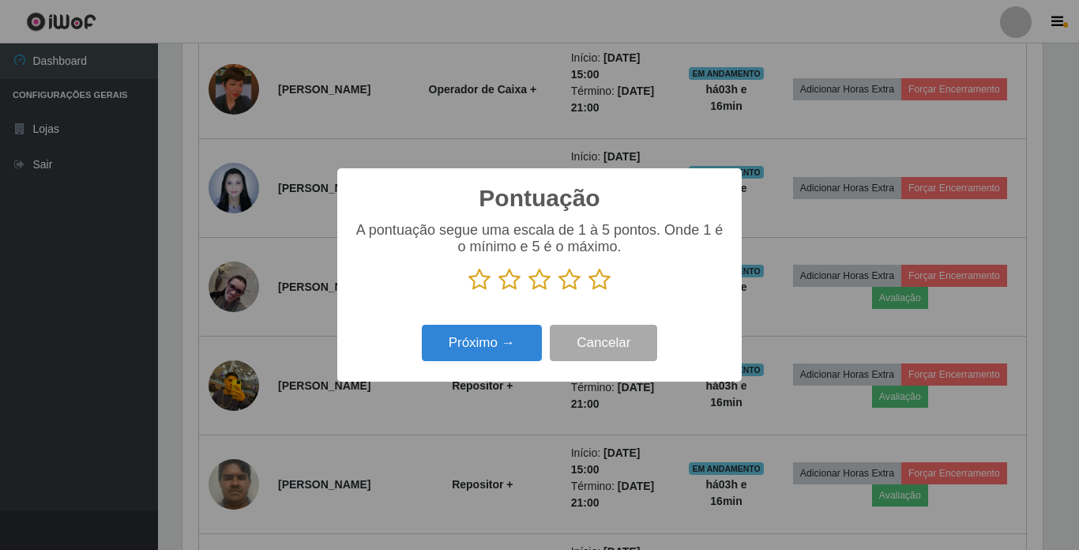
click at [600, 277] on icon at bounding box center [600, 280] width 22 height 24
click at [589, 291] on input "radio" at bounding box center [589, 291] width 0 height 0
click at [492, 348] on button "Próximo →" at bounding box center [482, 343] width 120 height 37
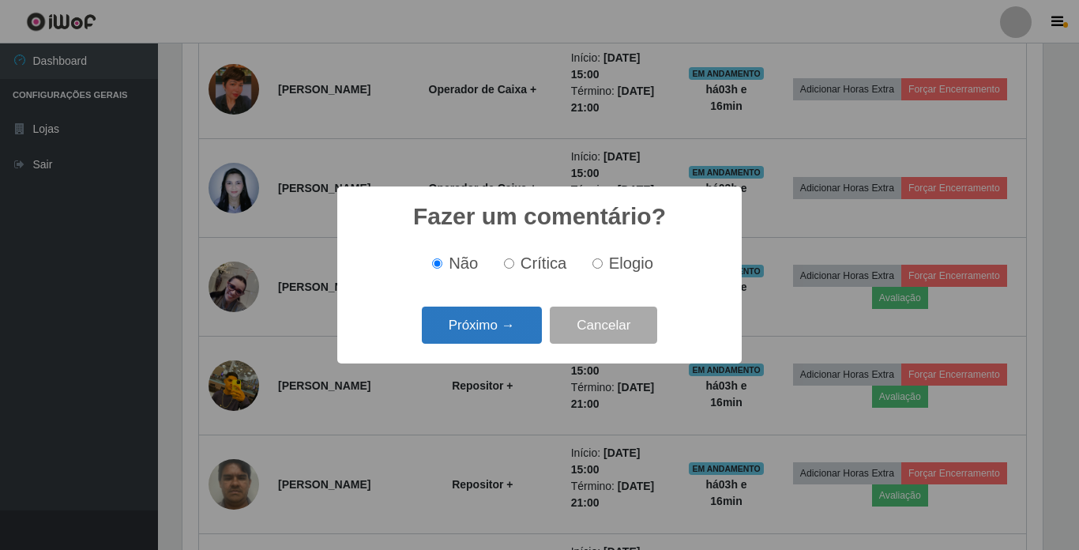
click at [496, 326] on button "Próximo →" at bounding box center [482, 325] width 120 height 37
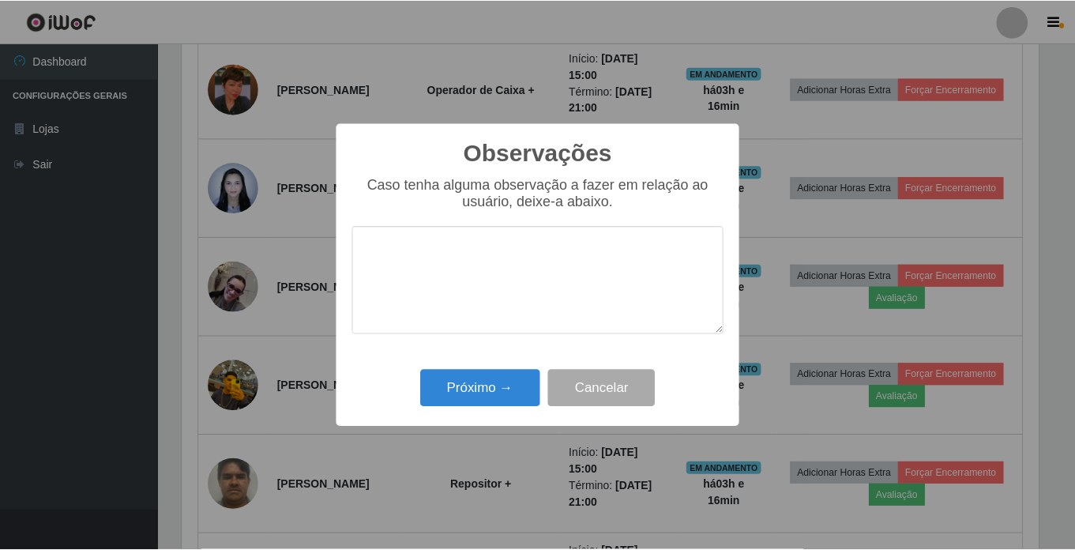
scroll to position [789637, 789104]
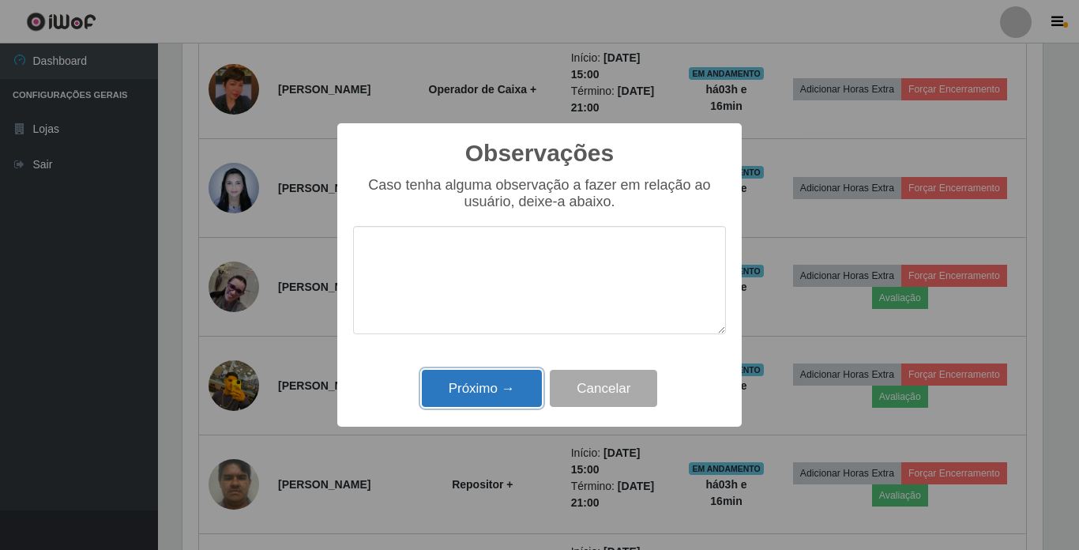
click at [491, 396] on button "Próximo →" at bounding box center [482, 388] width 120 height 37
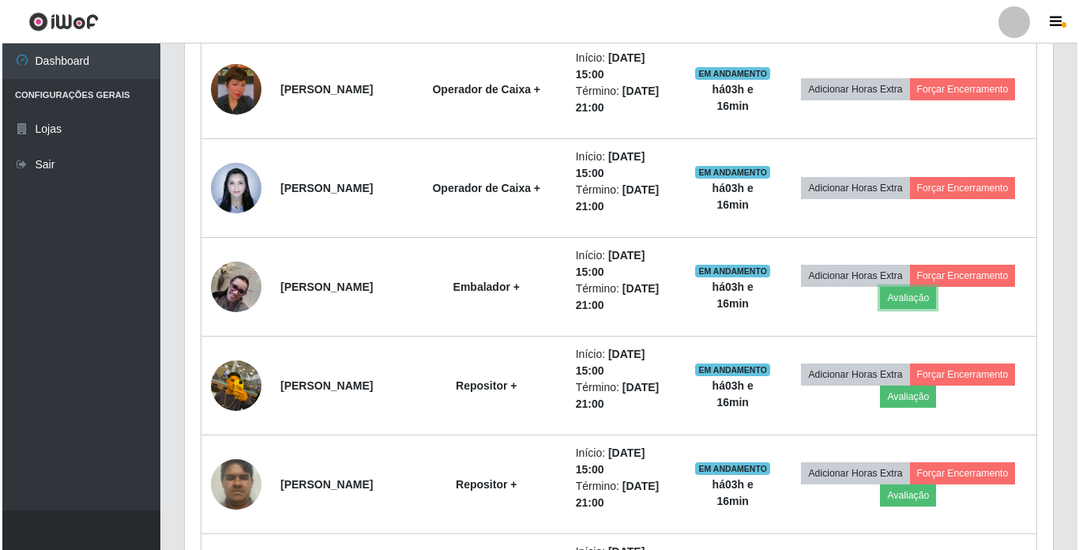
scroll to position [328, 868]
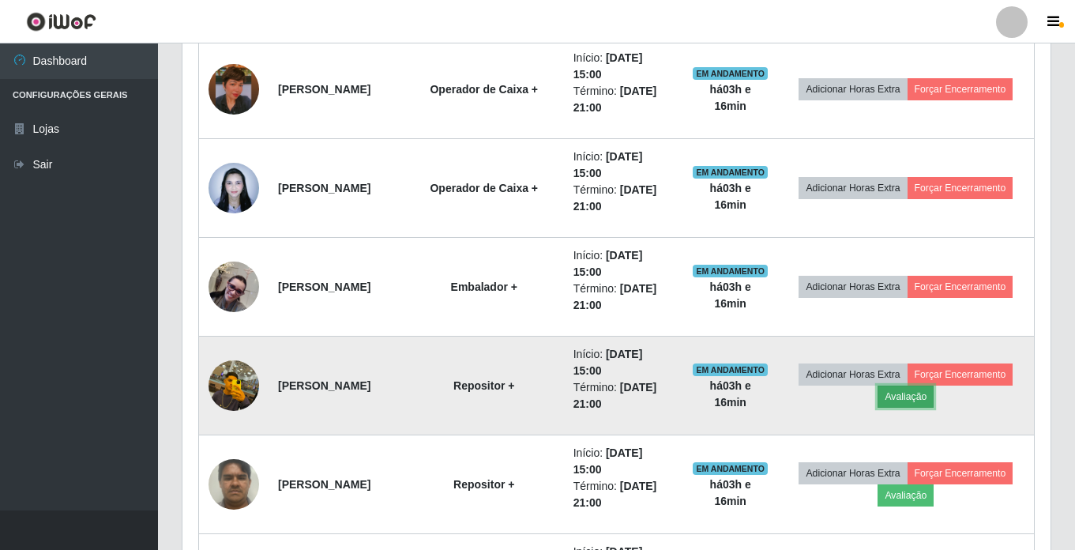
click at [934, 395] on button "Avaliação" at bounding box center [906, 397] width 56 height 22
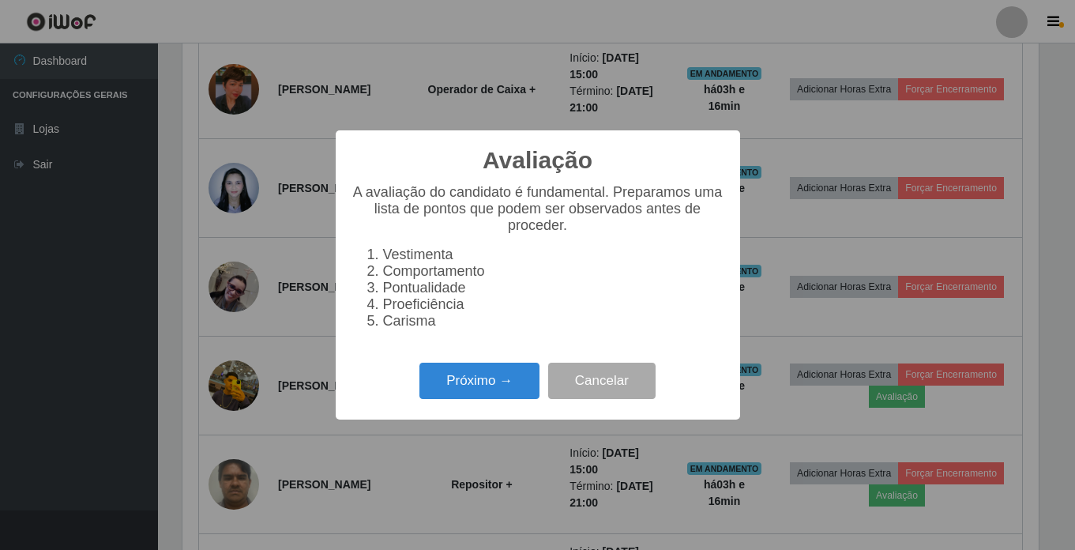
scroll to position [328, 860]
click at [795, 347] on div "Avaliação × A avaliação do candidato é fundamental. Preparamos uma lista de pon…" at bounding box center [539, 275] width 1079 height 550
click at [611, 382] on button "Cancelar" at bounding box center [603, 381] width 107 height 37
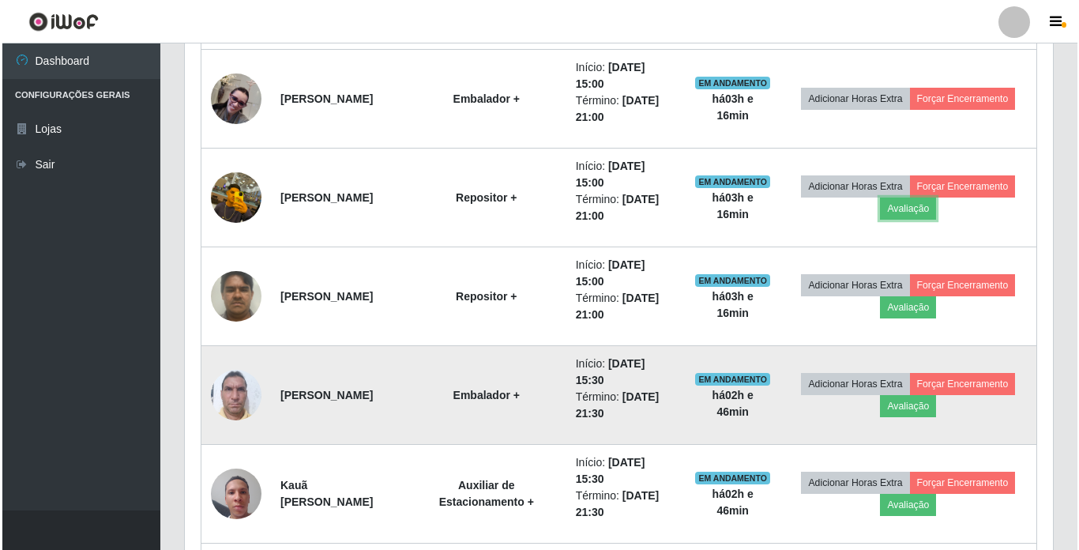
scroll to position [968, 0]
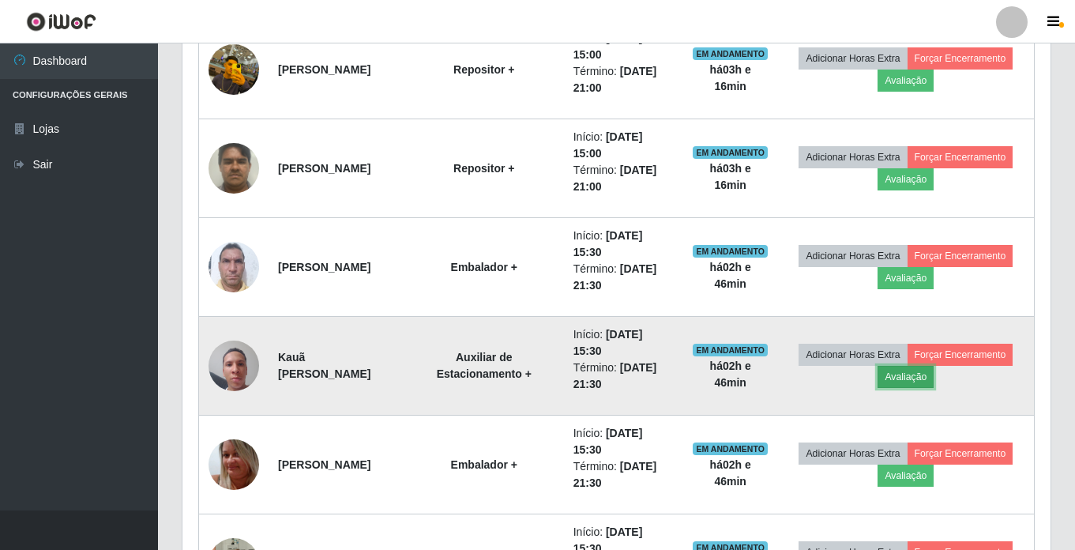
click at [934, 378] on button "Avaliação" at bounding box center [906, 377] width 56 height 22
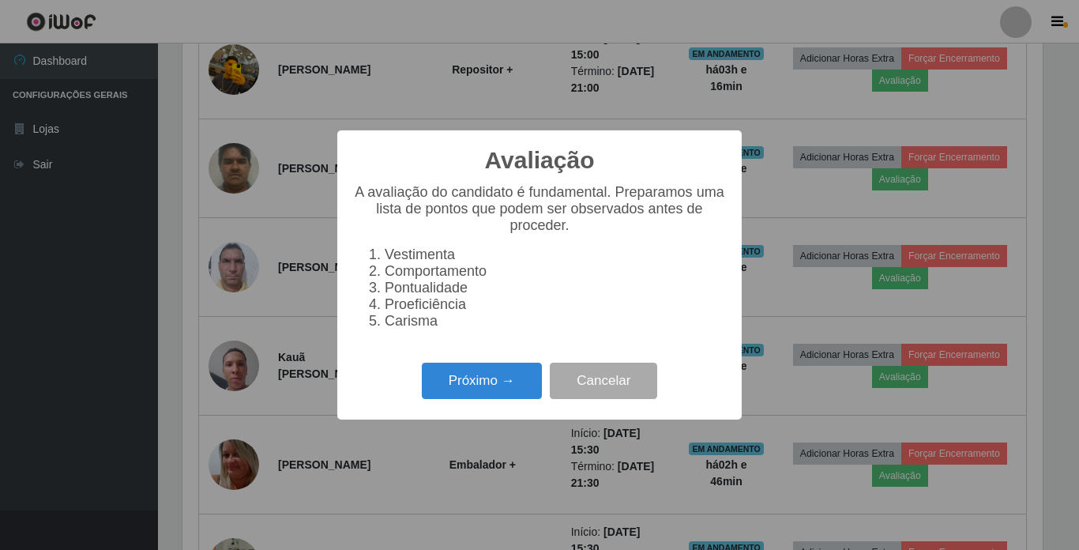
scroll to position [328, 860]
click at [527, 379] on button "Próximo →" at bounding box center [482, 381] width 120 height 37
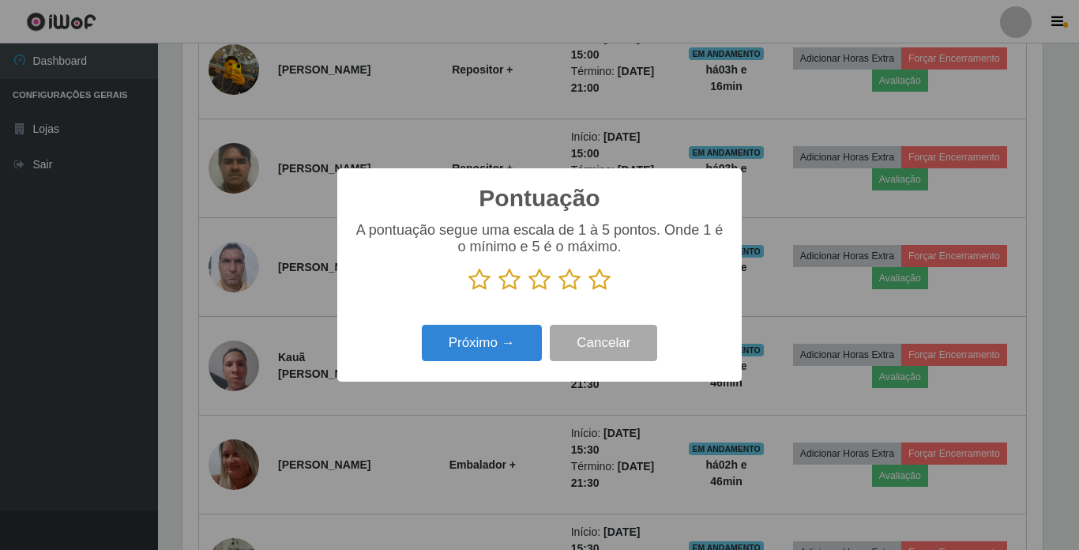
click at [597, 283] on icon at bounding box center [600, 280] width 22 height 24
click at [589, 291] on input "radio" at bounding box center [589, 291] width 0 height 0
click at [518, 352] on button "Próximo →" at bounding box center [482, 343] width 120 height 37
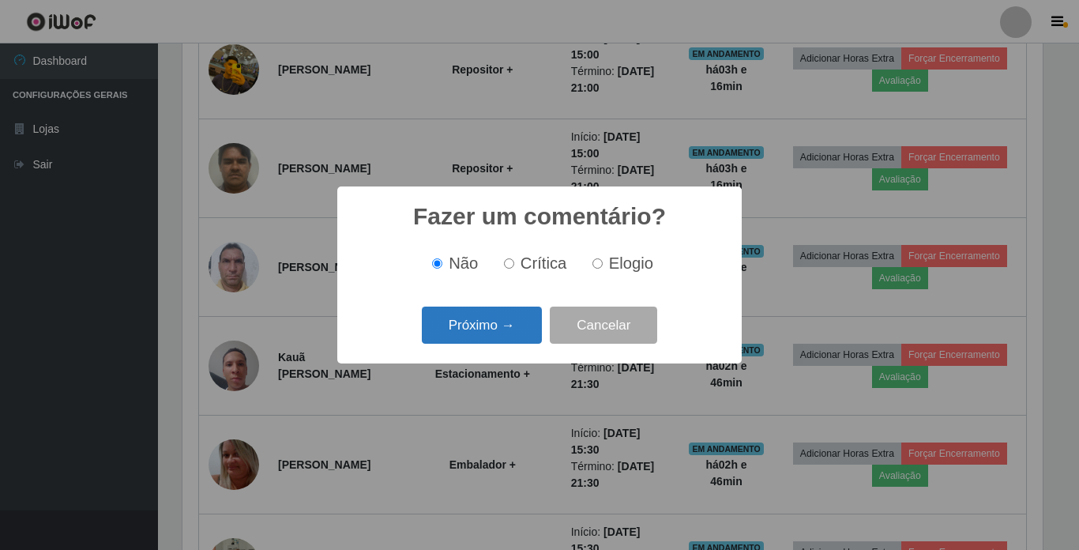
click at [499, 325] on button "Próximo →" at bounding box center [482, 325] width 120 height 37
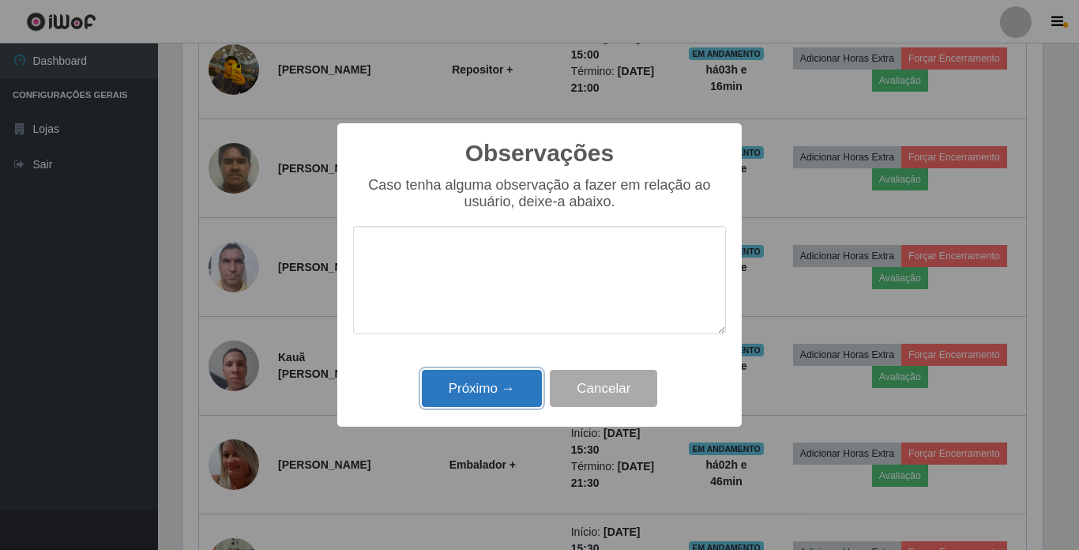
click at [498, 388] on button "Próximo →" at bounding box center [482, 388] width 120 height 37
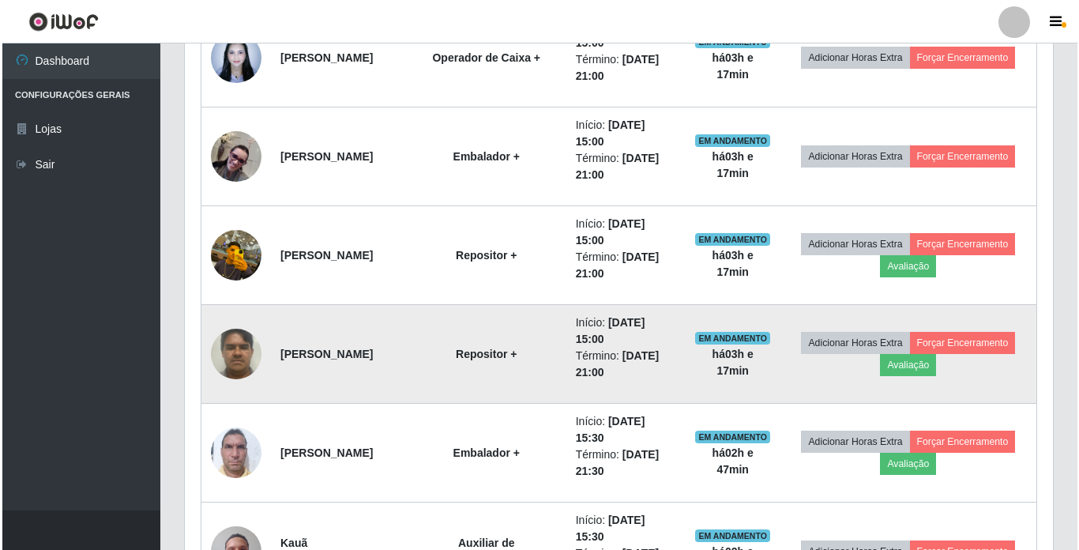
scroll to position [811, 0]
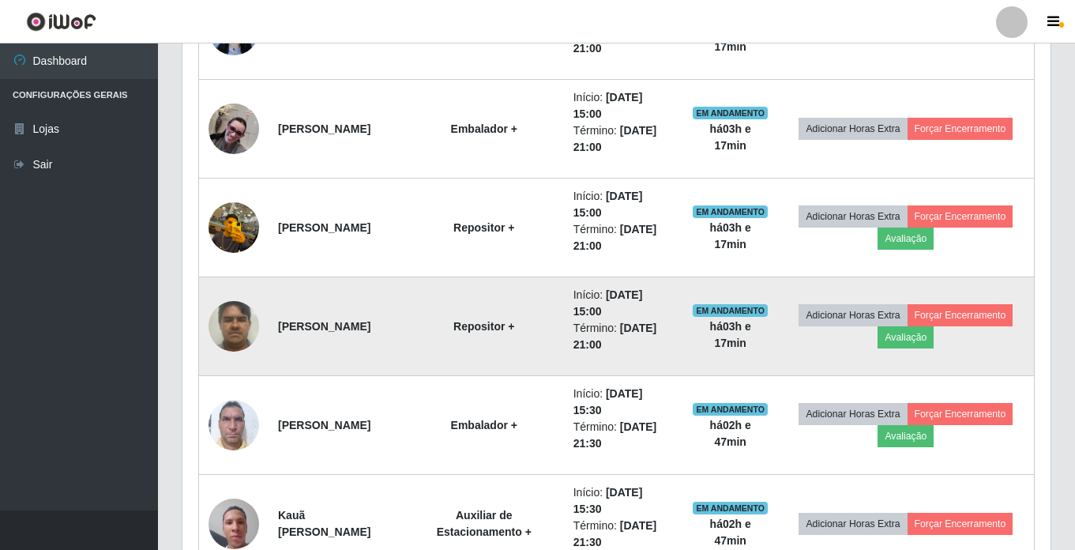
click at [245, 327] on img at bounding box center [234, 325] width 51 height 67
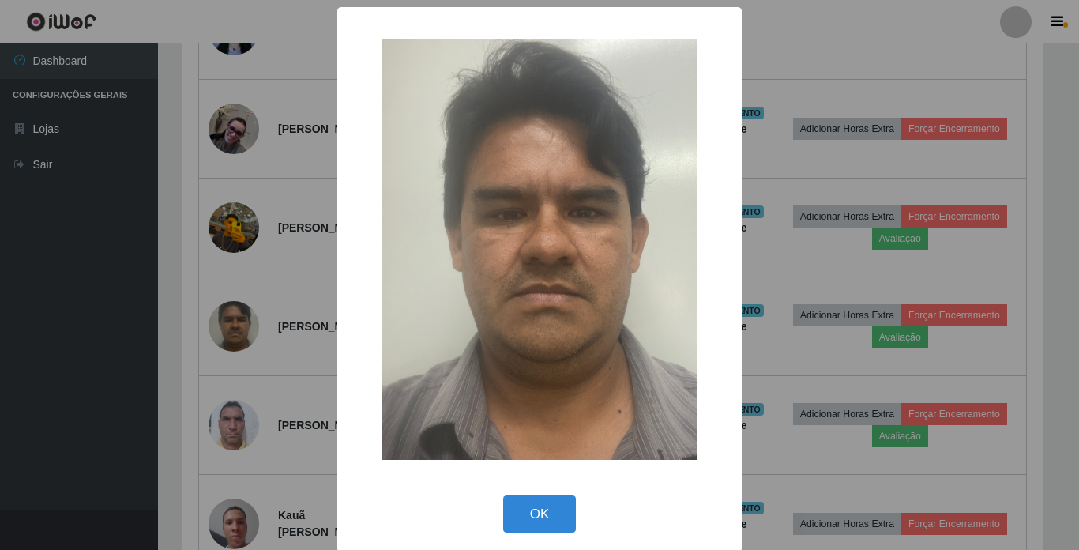
drag, startPoint x: 525, startPoint y: 519, endPoint x: 528, endPoint y: 506, distance: 13.2
click at [525, 518] on button "OK" at bounding box center [539, 513] width 73 height 37
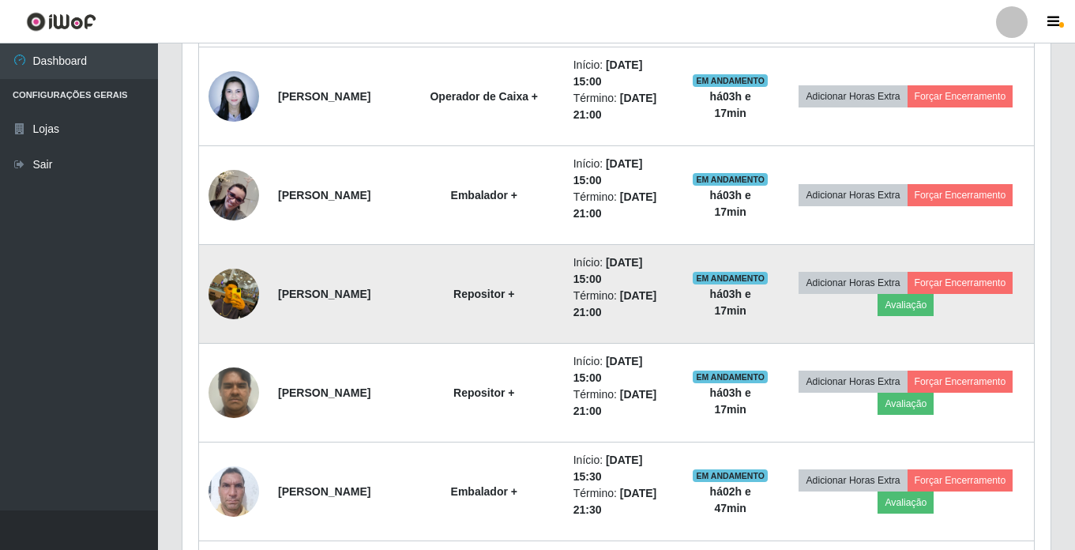
scroll to position [653, 0]
